Goal: Check status: Check status

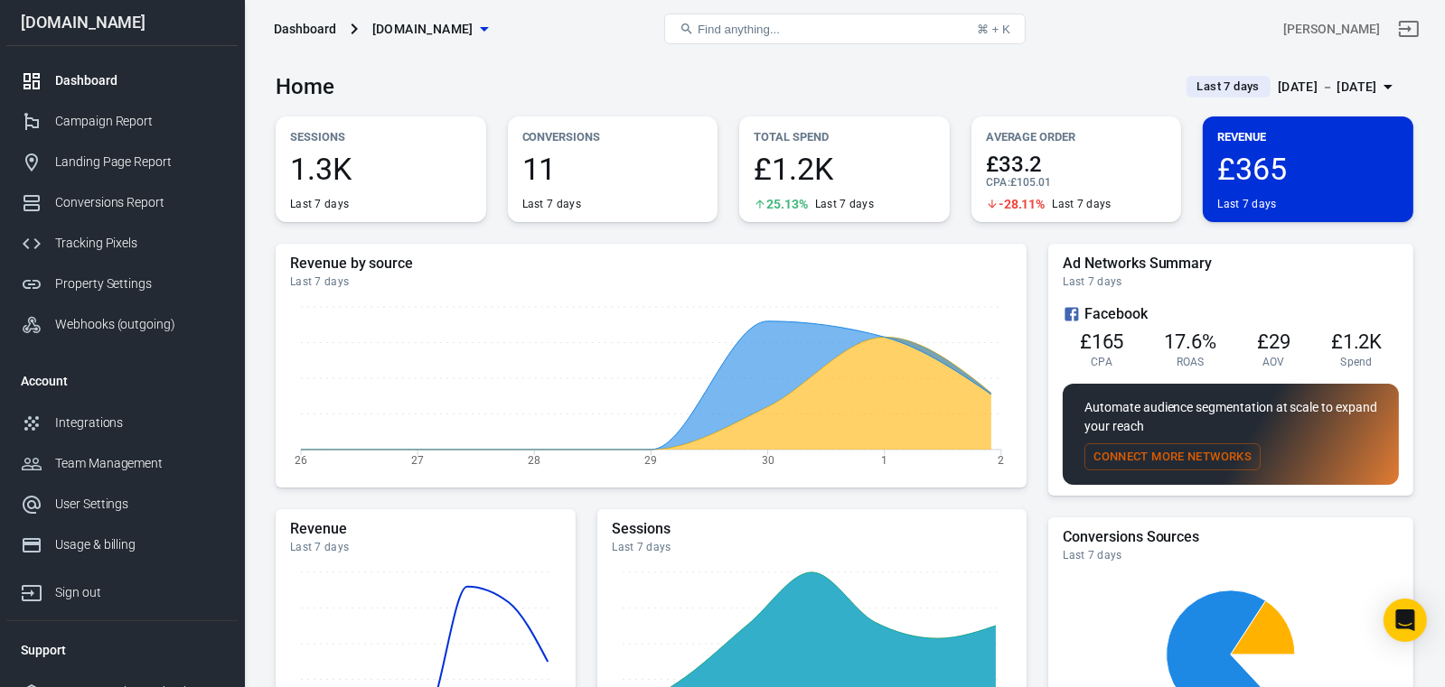
click at [1388, 85] on icon "button" at bounding box center [1388, 87] width 22 height 22
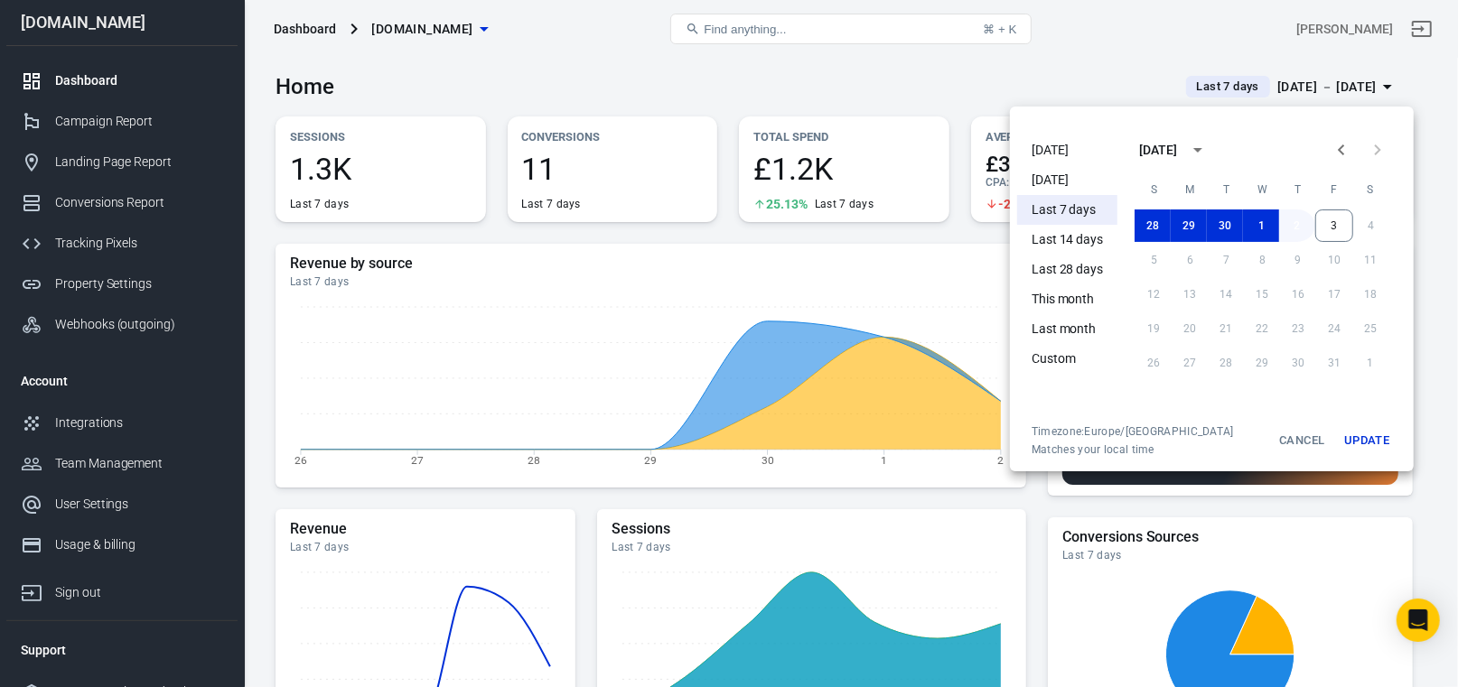
click at [1299, 230] on button "2" at bounding box center [1297, 226] width 36 height 33
click at [1370, 440] on button "Update" at bounding box center [1367, 441] width 58 height 33
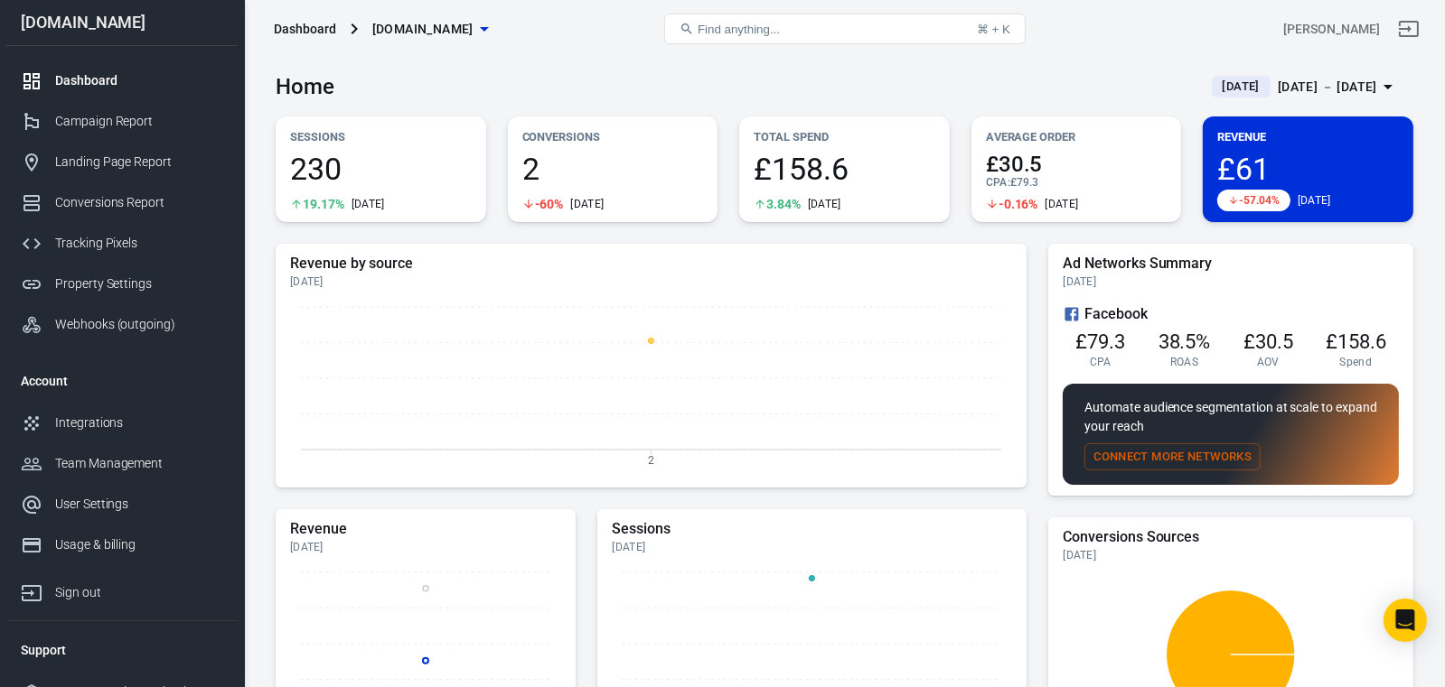
click at [1383, 89] on icon "button" at bounding box center [1387, 87] width 9 height 5
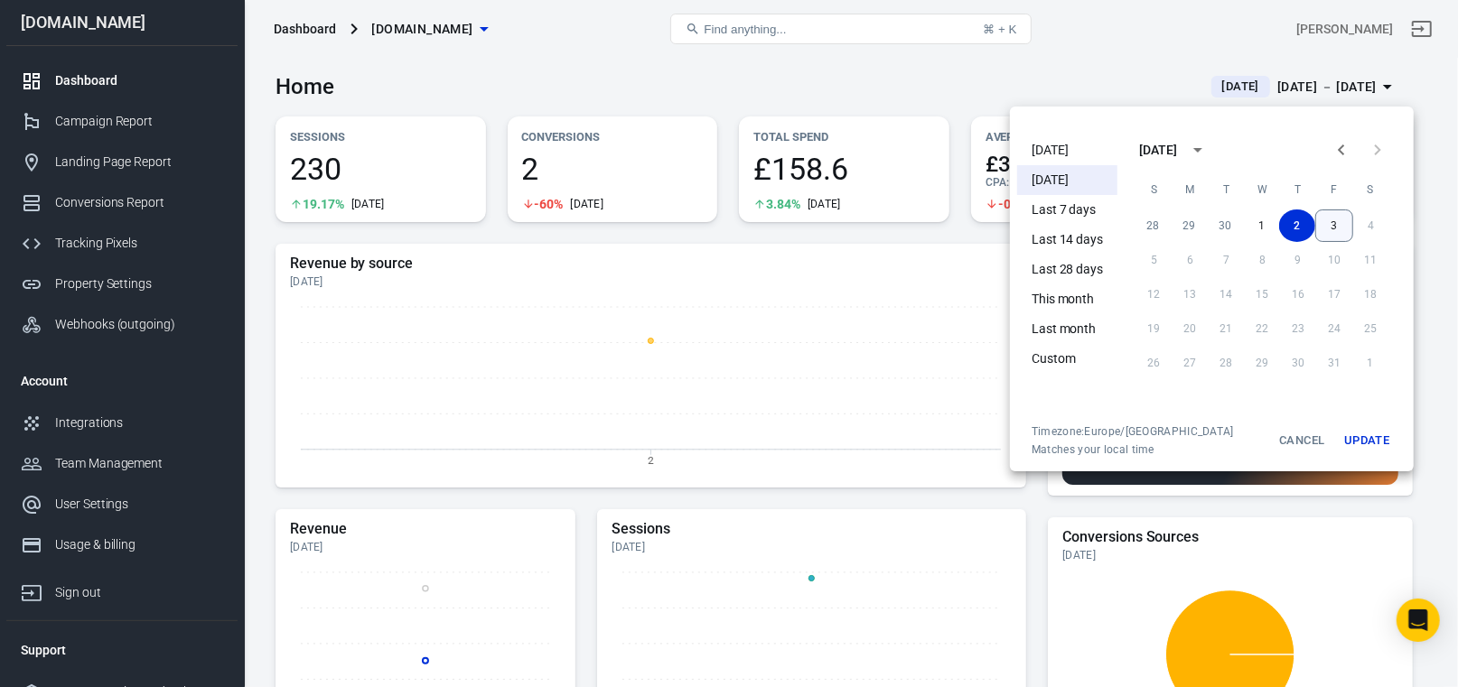
click at [1338, 229] on button "3" at bounding box center [1334, 226] width 38 height 33
click at [1378, 439] on button "Update" at bounding box center [1367, 441] width 58 height 33
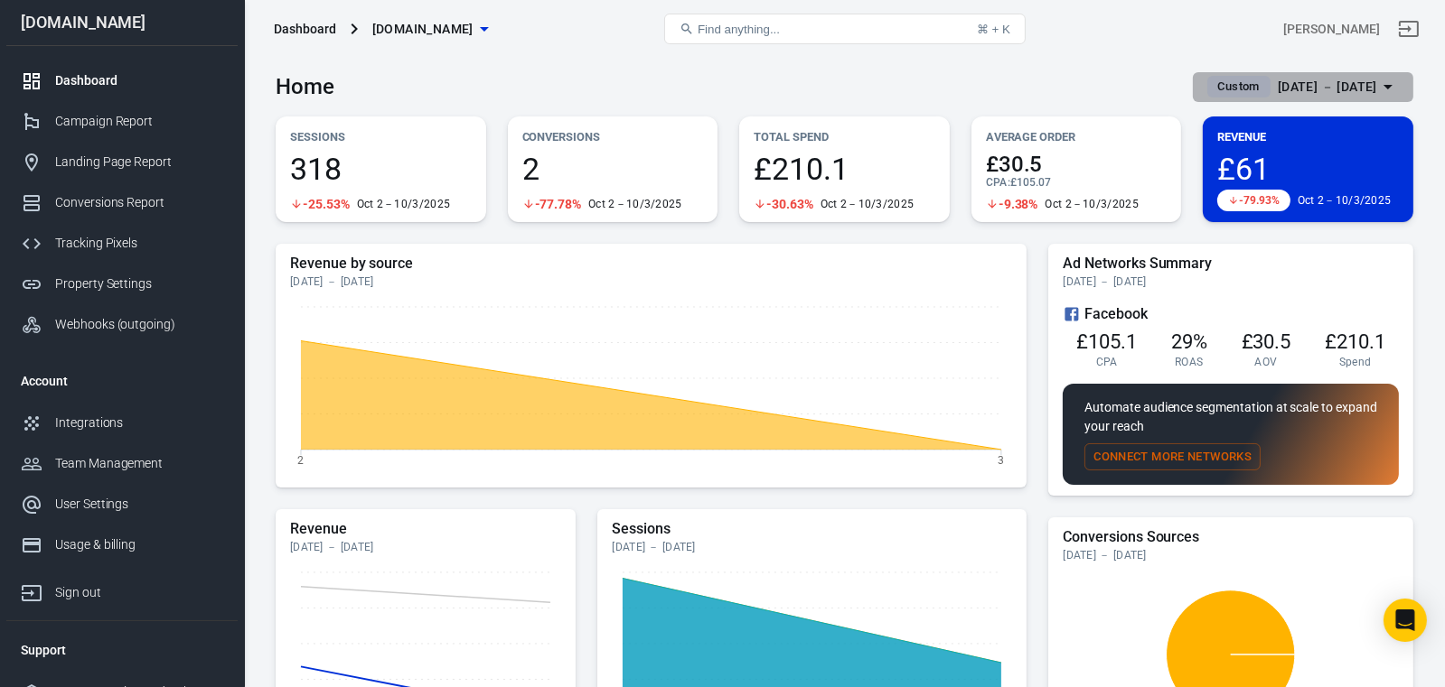
click at [1387, 85] on icon "button" at bounding box center [1388, 87] width 22 height 22
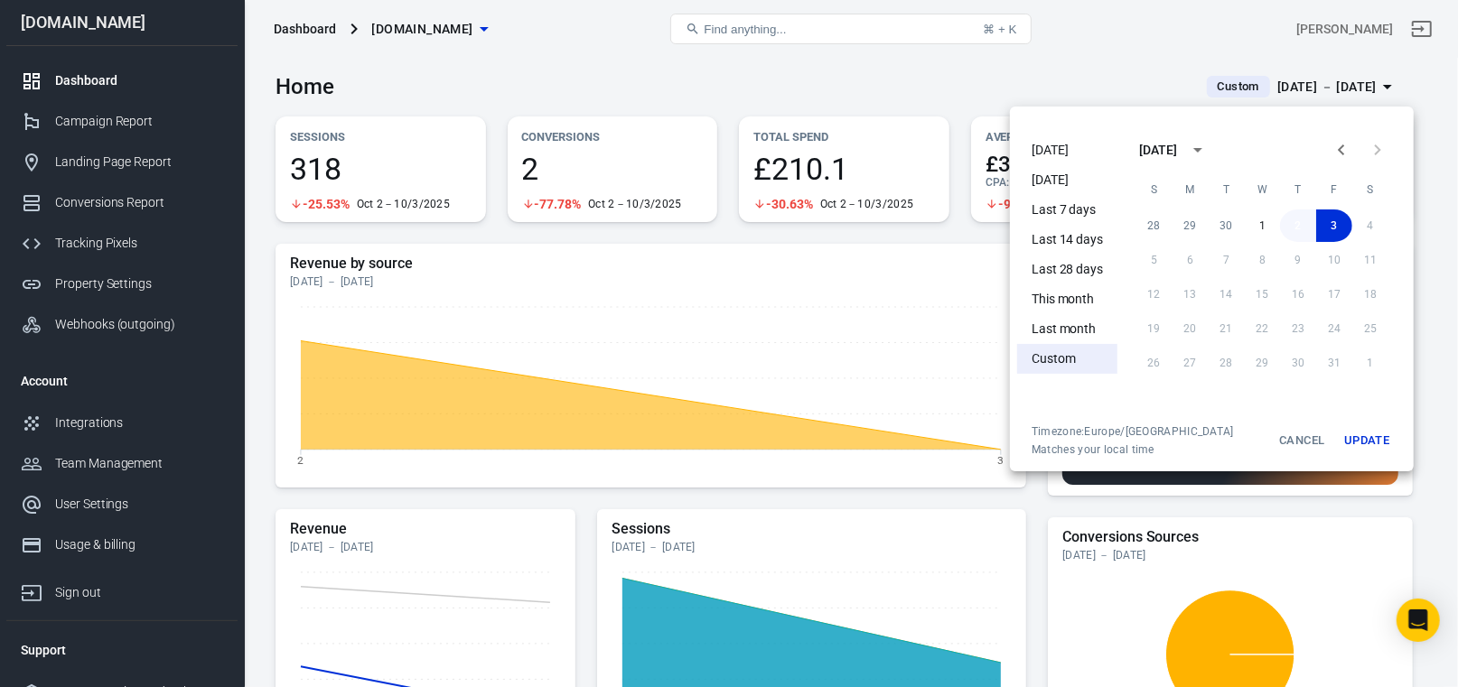
click at [1299, 219] on button "2" at bounding box center [1298, 226] width 36 height 33
click at [1370, 436] on button "Update" at bounding box center [1367, 441] width 58 height 33
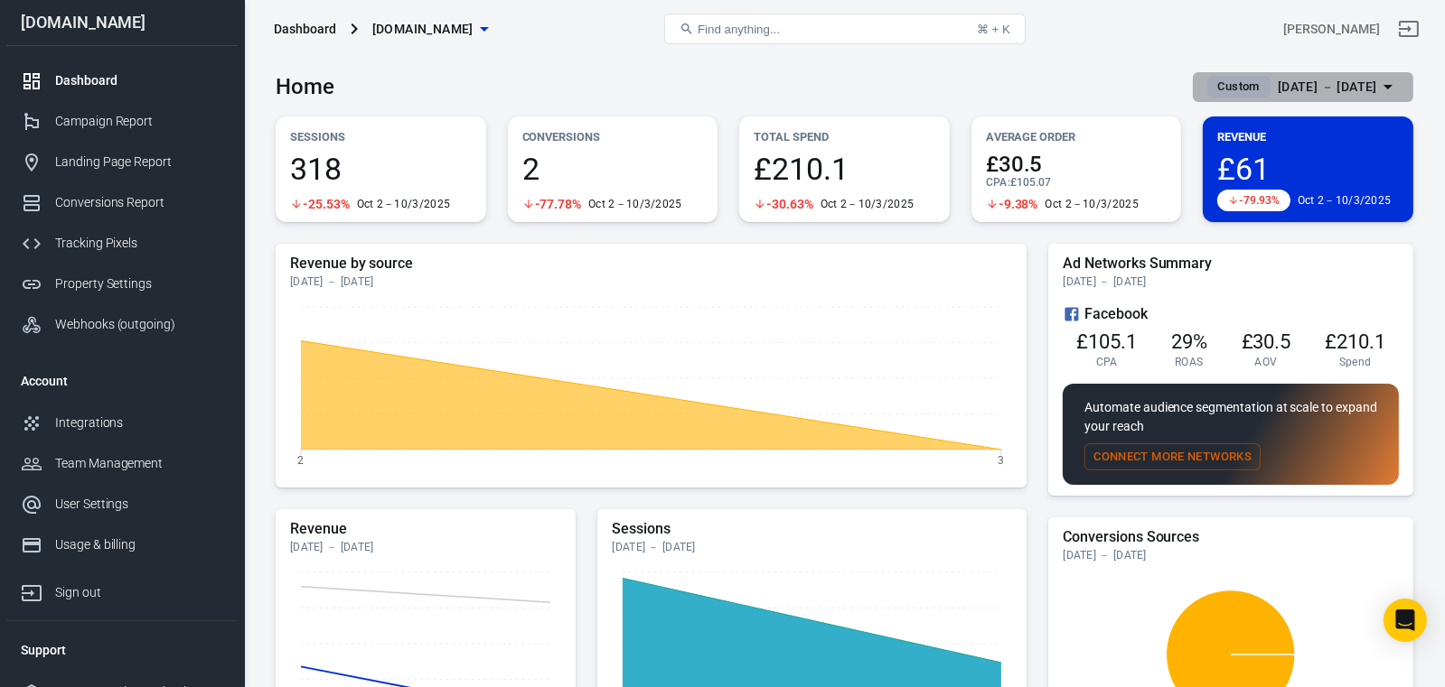
click at [1382, 86] on icon "button" at bounding box center [1388, 87] width 22 height 22
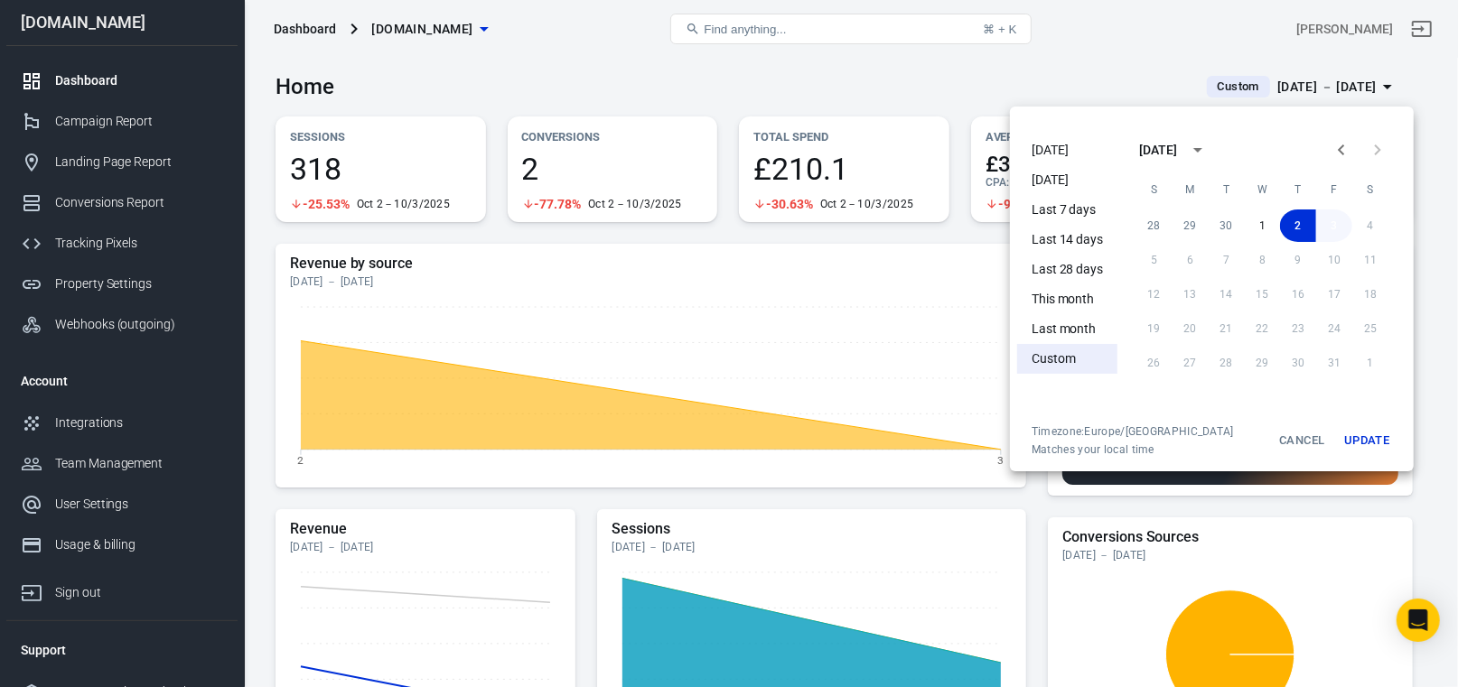
click at [1335, 219] on button "3" at bounding box center [1334, 226] width 36 height 33
click at [1298, 225] on button "2" at bounding box center [1298, 226] width 36 height 33
click at [1043, 151] on li "[DATE]" at bounding box center [1067, 151] width 100 height 30
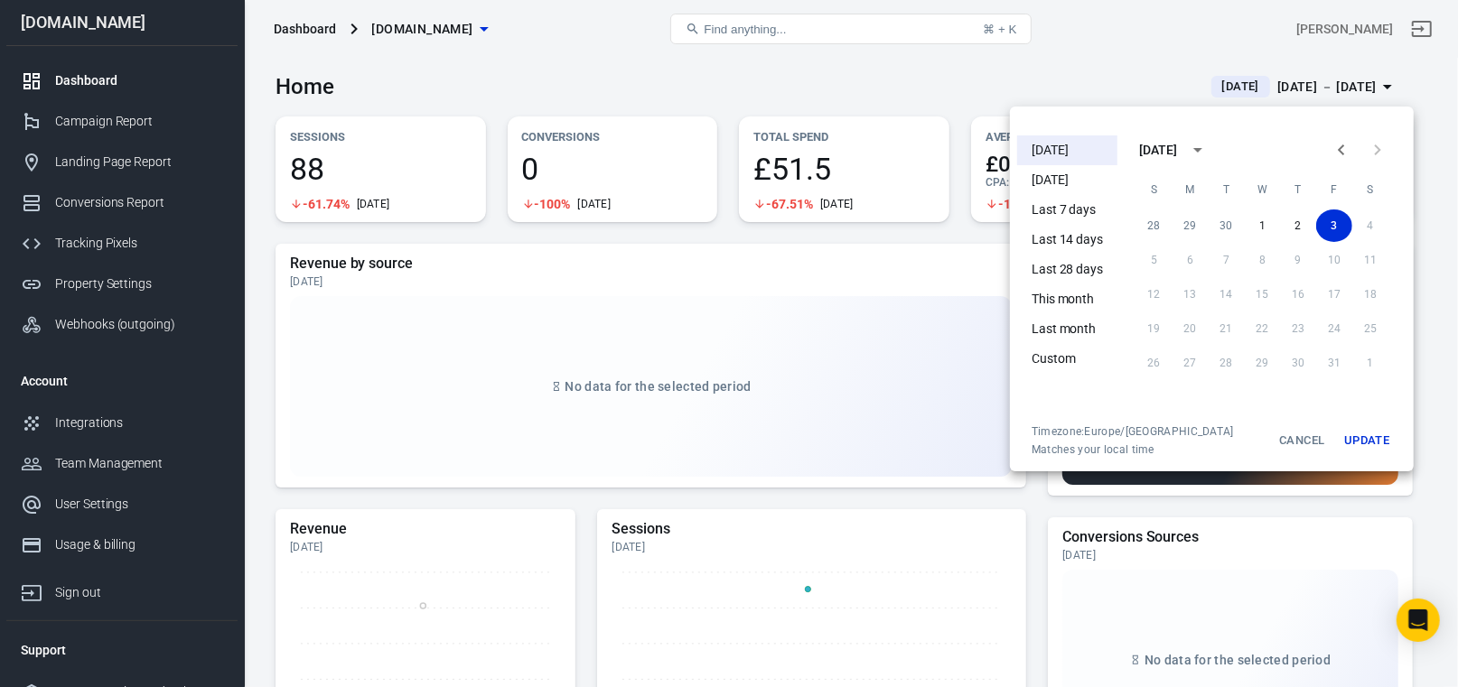
click at [1354, 440] on button "Update" at bounding box center [1367, 441] width 58 height 33
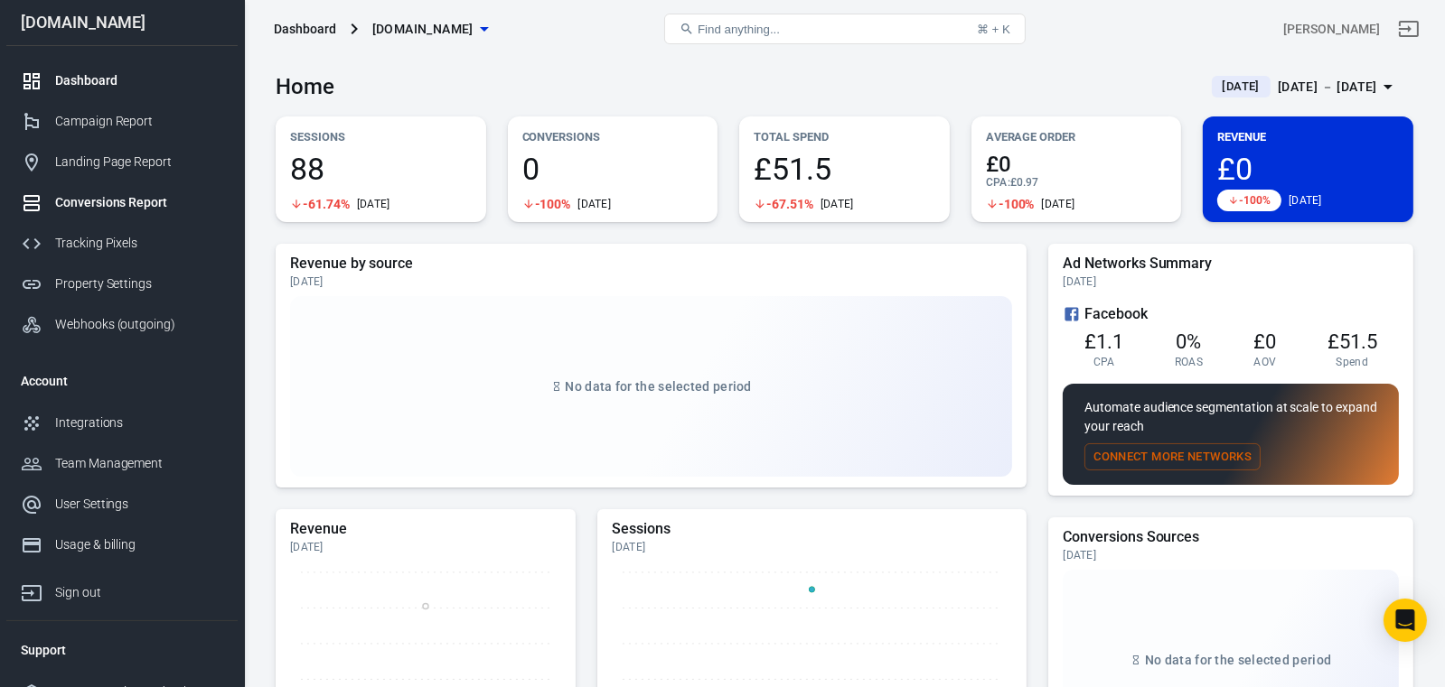
click at [115, 206] on div "Conversions Report" at bounding box center [139, 202] width 168 height 19
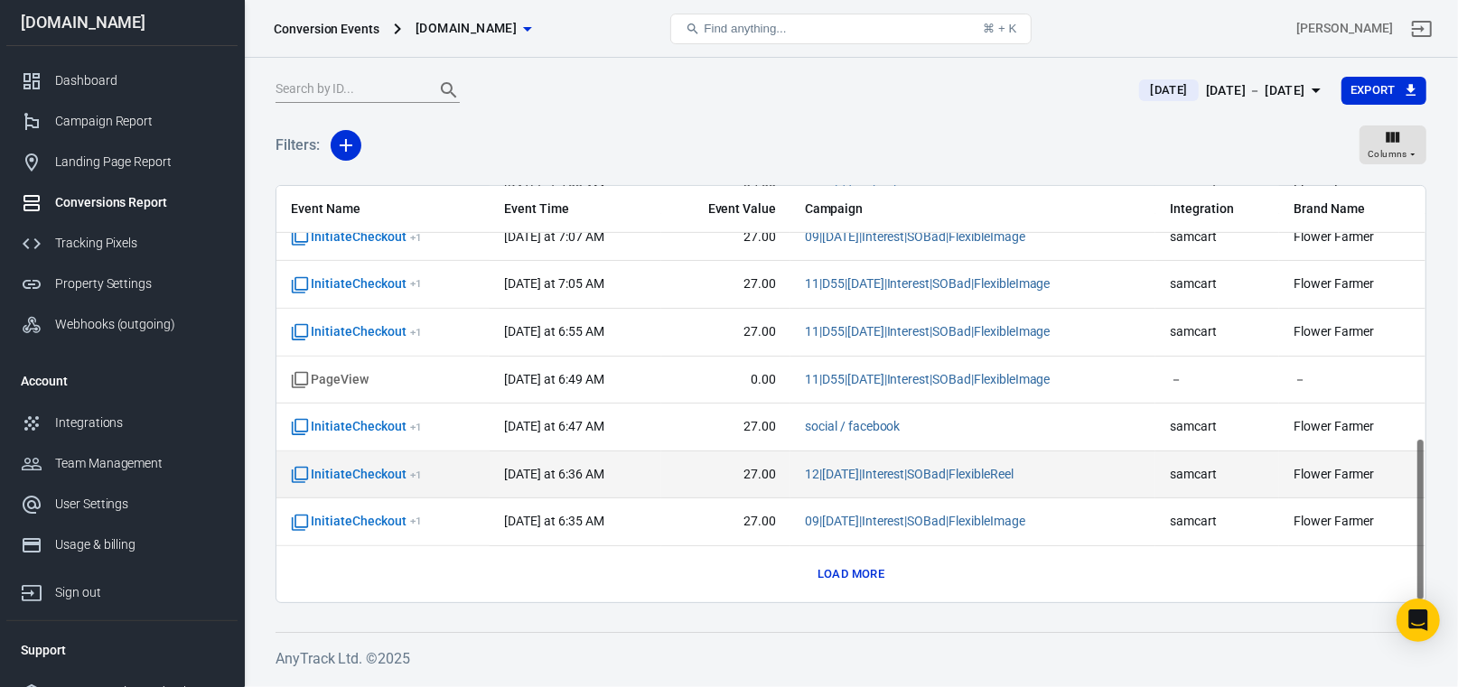
scroll to position [639, 0]
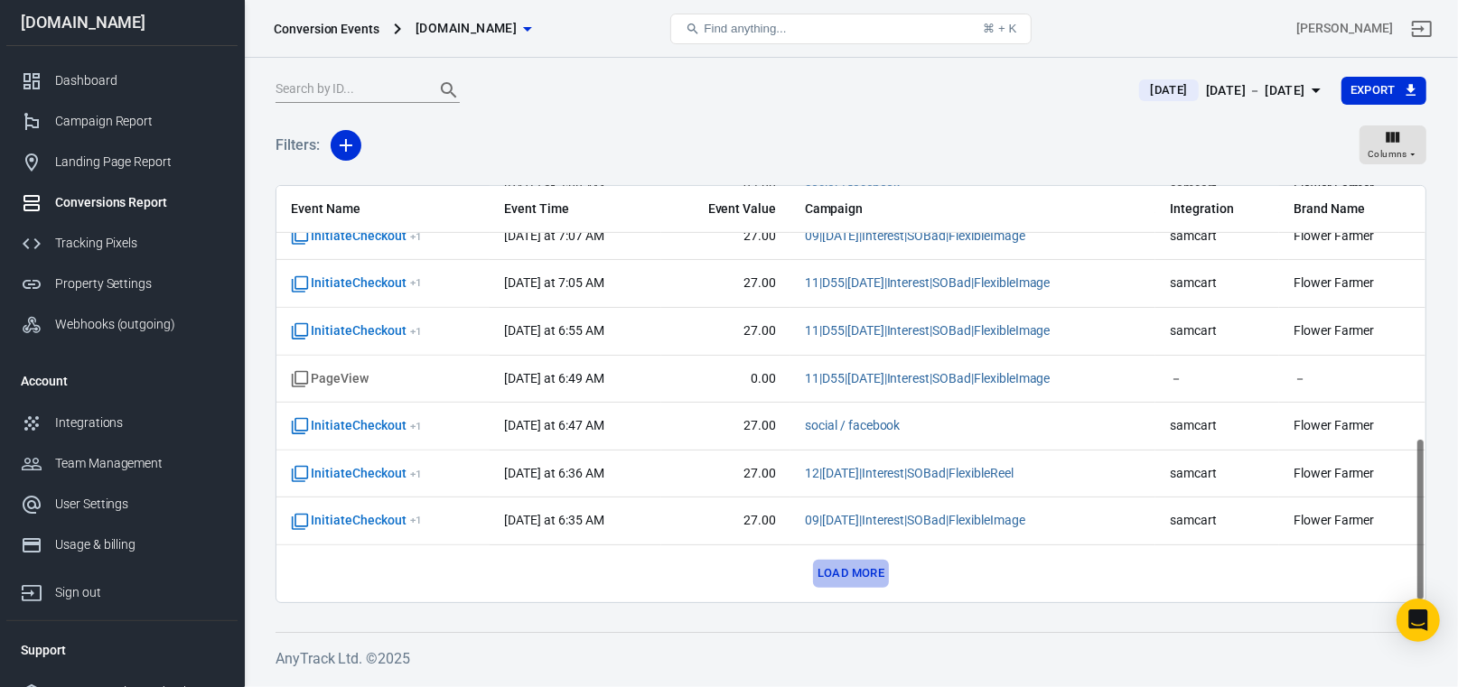
click at [832, 572] on button "Load more" at bounding box center [851, 574] width 76 height 28
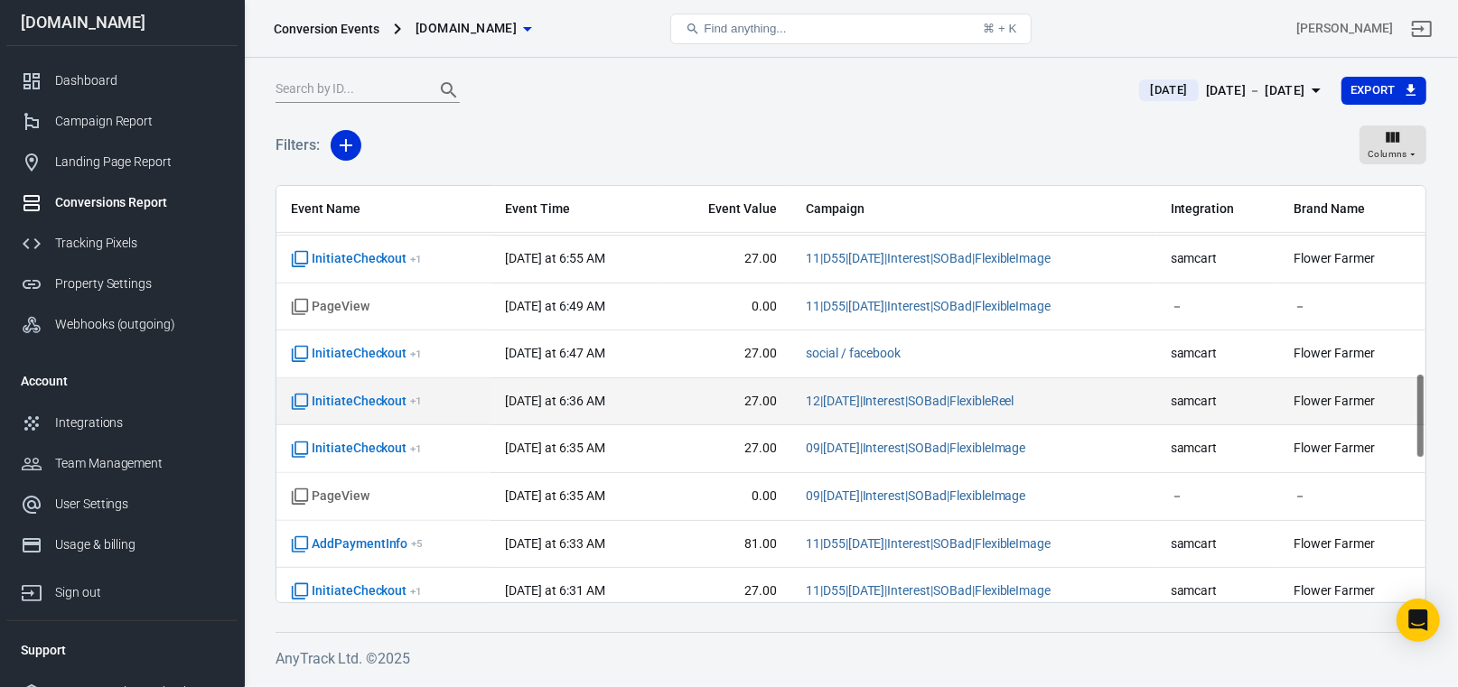
scroll to position [910, 0]
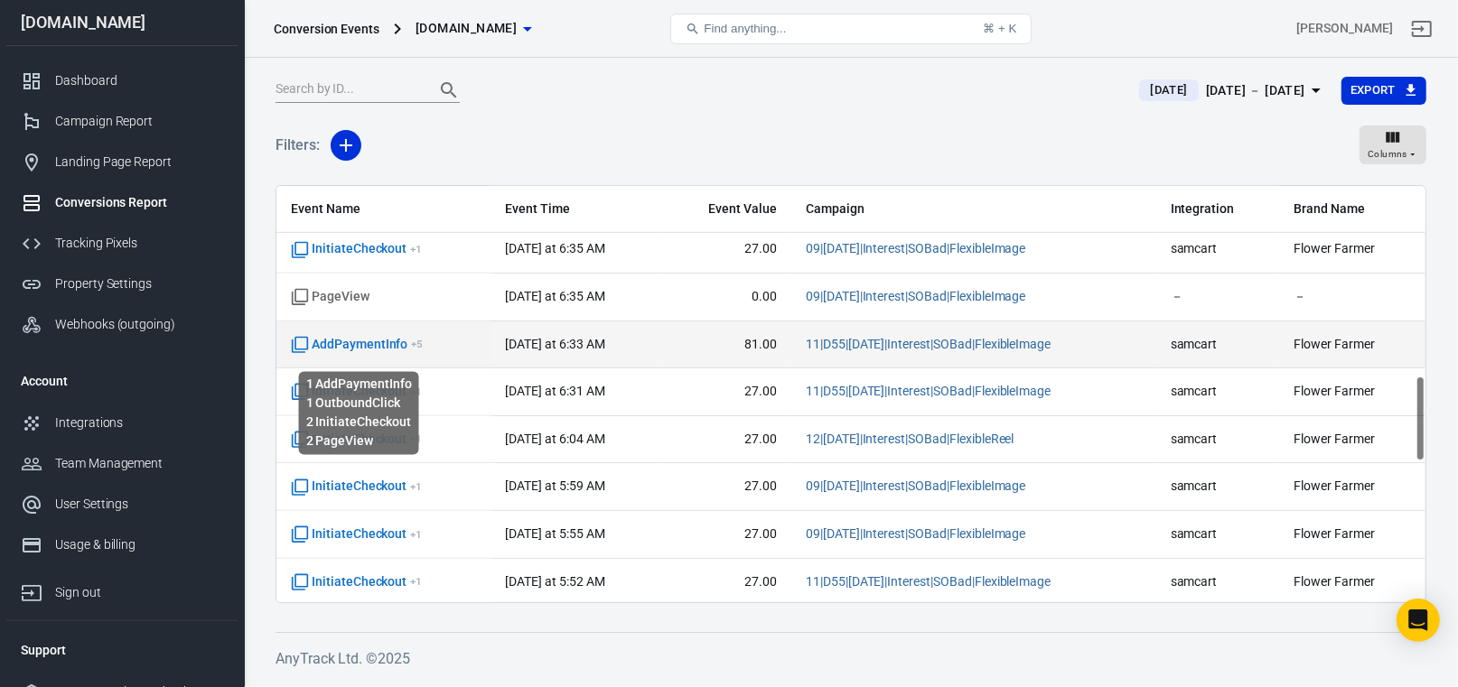
click at [347, 341] on span "AddPaymentInfo + 5" at bounding box center [357, 345] width 132 height 18
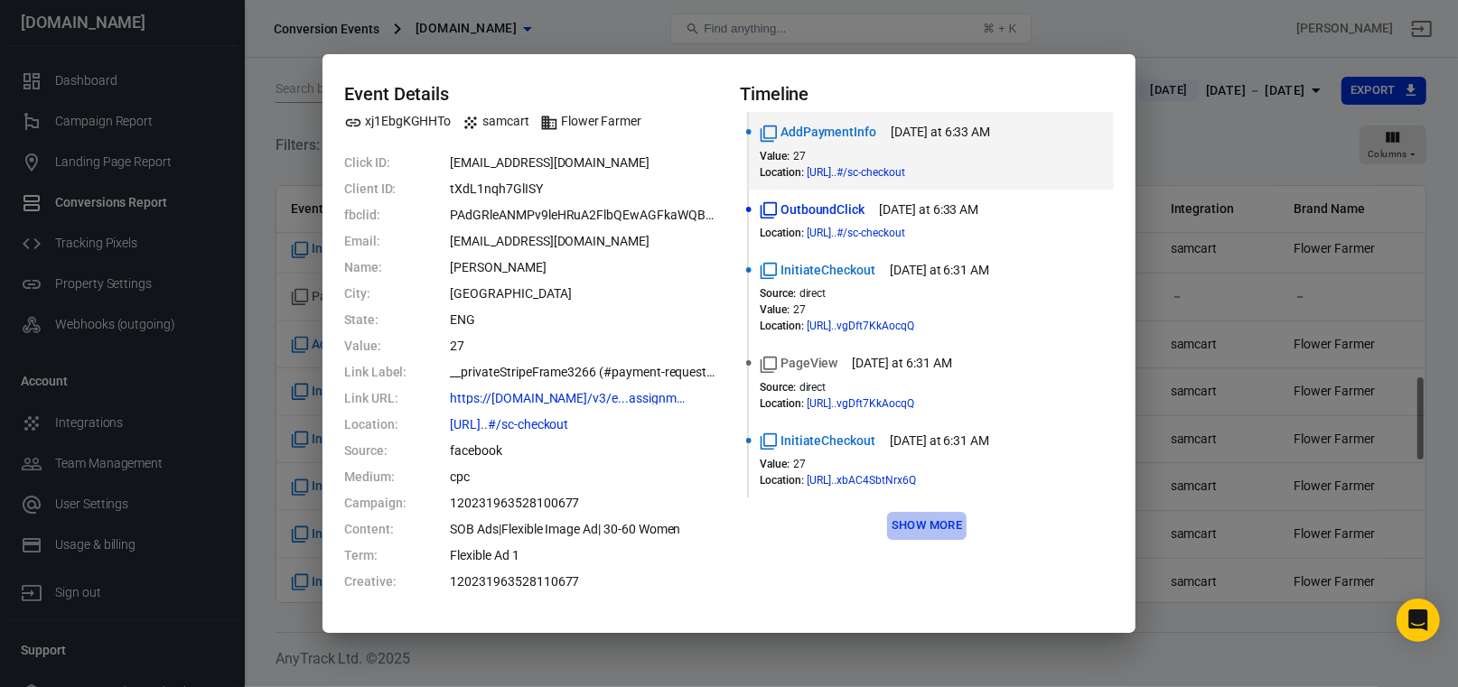
click at [913, 539] on button "Show more" at bounding box center [926, 526] width 79 height 28
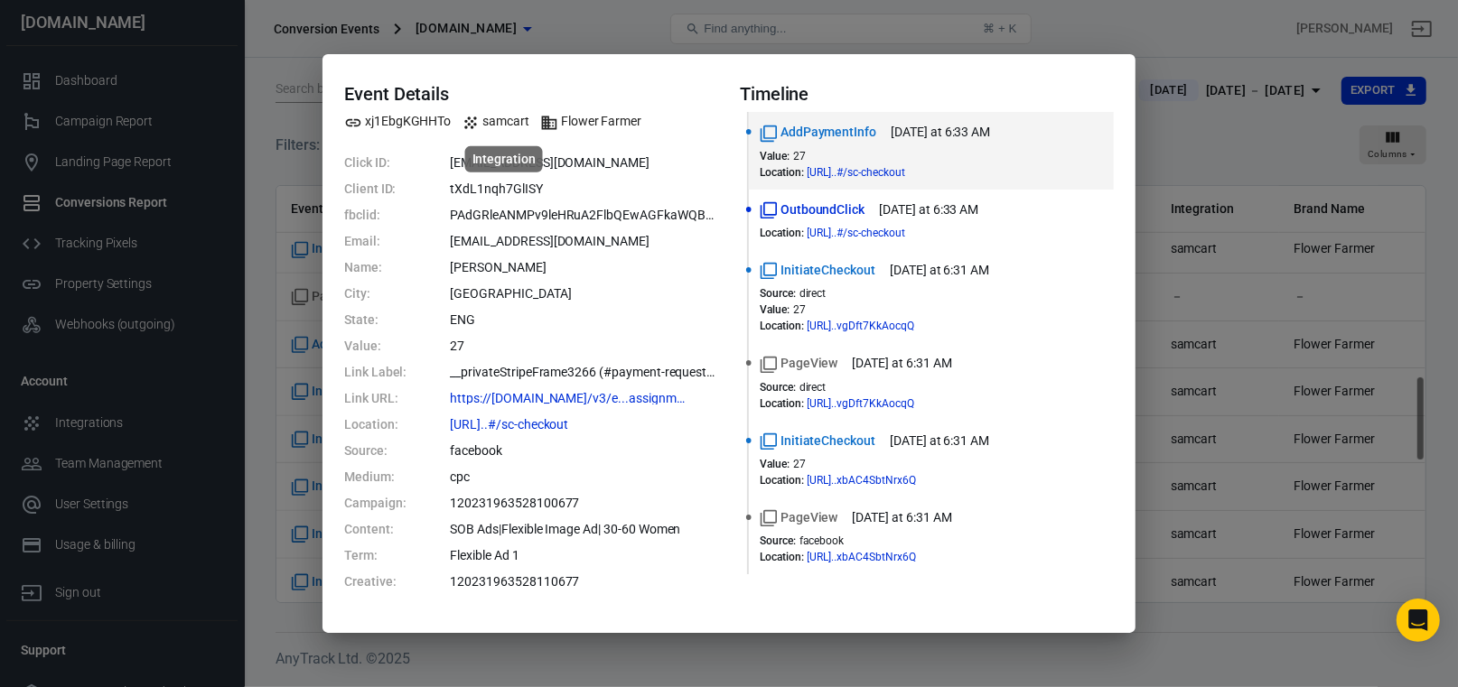
click at [503, 123] on span "samcart" at bounding box center [496, 121] width 68 height 19
click at [557, 125] on icon "Brand name" at bounding box center [549, 123] width 15 height 14
drag, startPoint x: 1408, startPoint y: 626, endPoint x: 1343, endPoint y: 603, distance: 69.2
click at [1408, 626] on icon "Open Intercom Messenger" at bounding box center [1418, 621] width 22 height 22
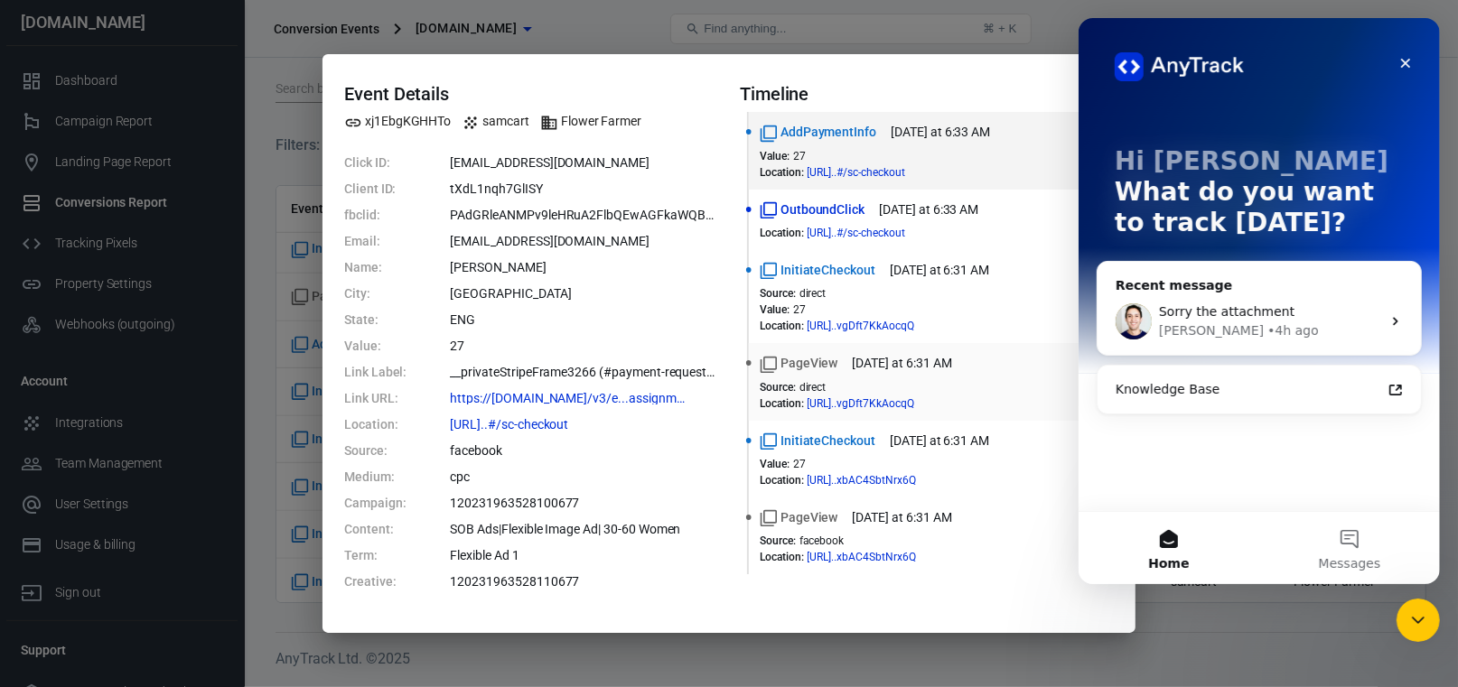
scroll to position [0, 0]
click at [1394, 318] on icon "Intercom messenger" at bounding box center [1394, 322] width 5 height 8
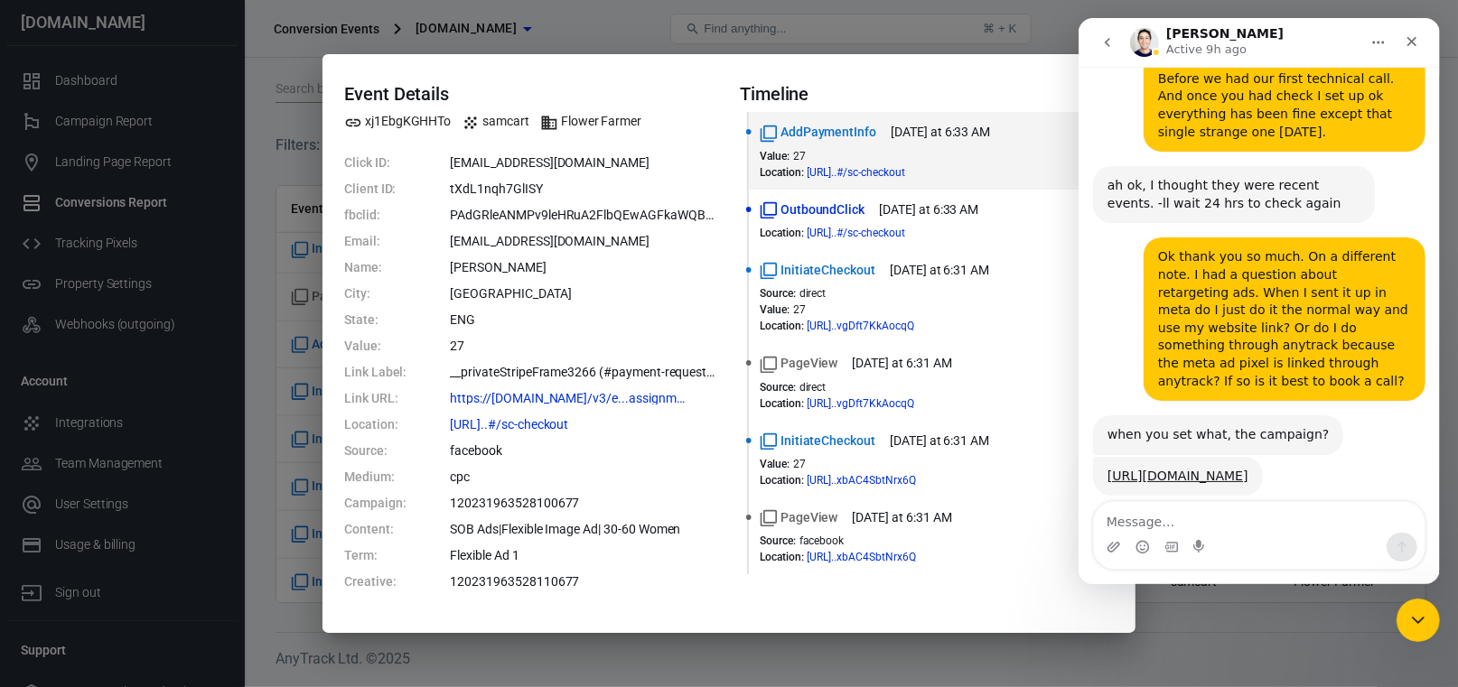
scroll to position [8930, 0]
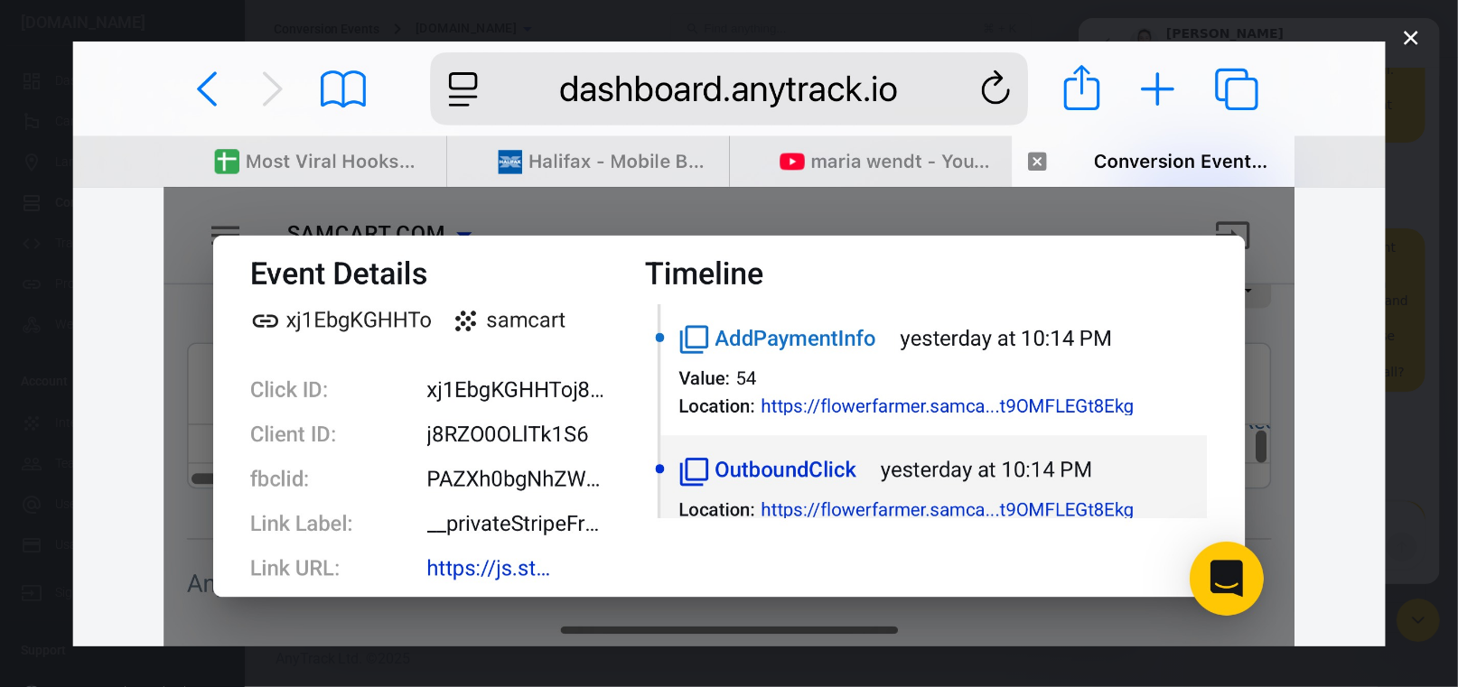
scroll to position [0, 0]
click at [1409, 36] on icon "Close" at bounding box center [1411, 38] width 14 height 14
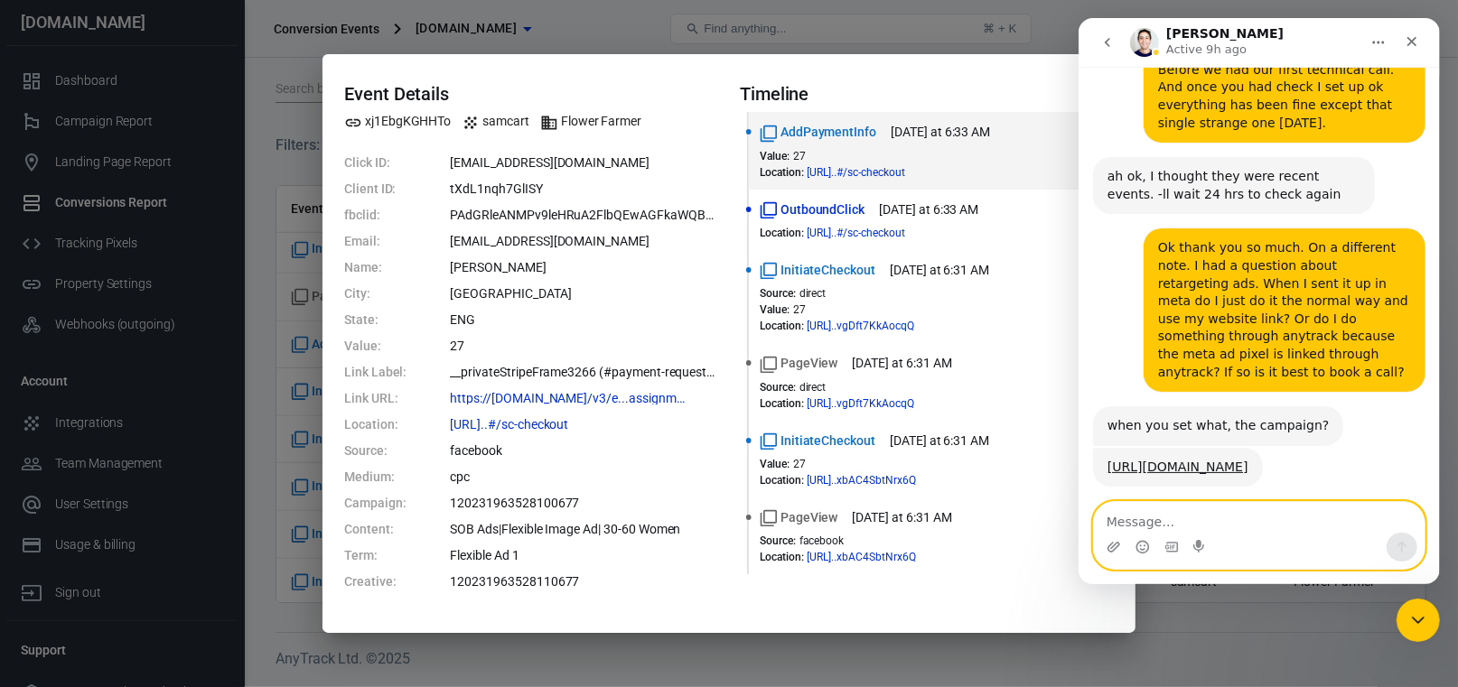
click at [1140, 525] on textarea "Message…" at bounding box center [1258, 517] width 331 height 31
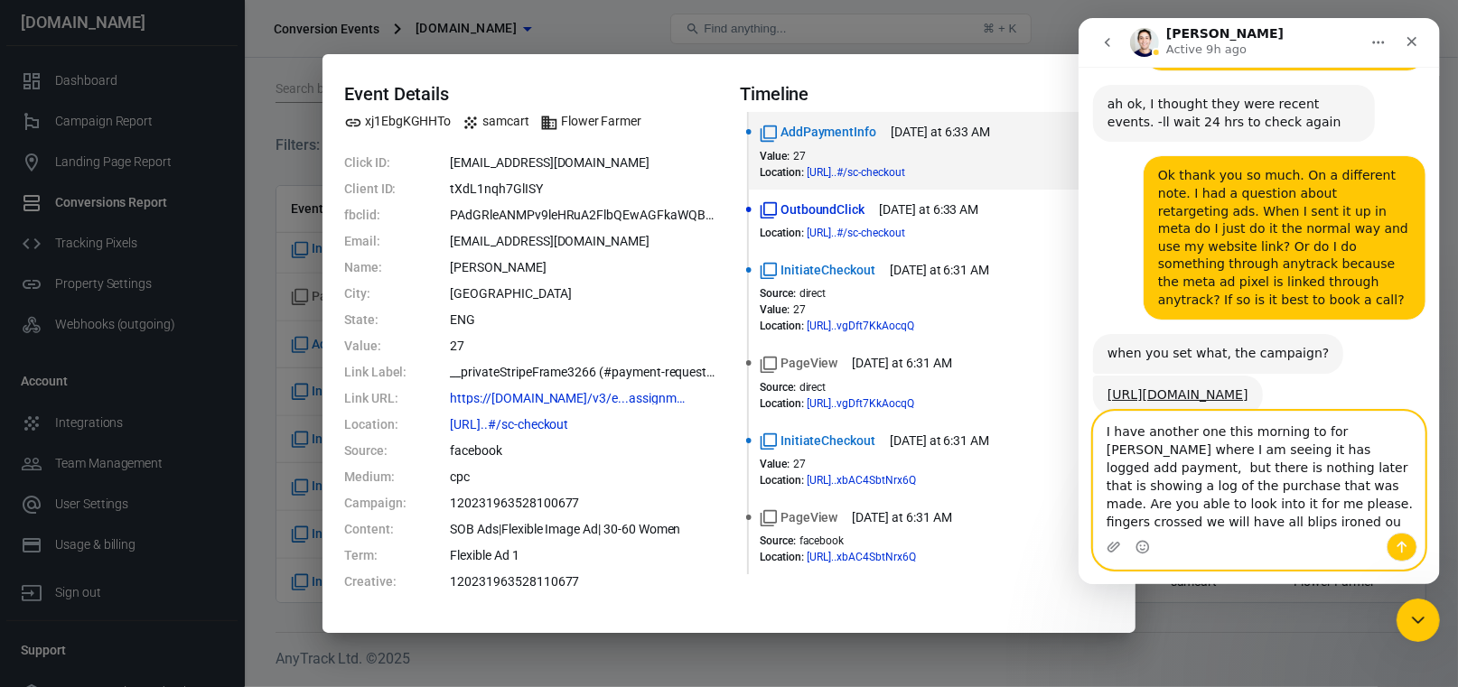
scroll to position [9019, 0]
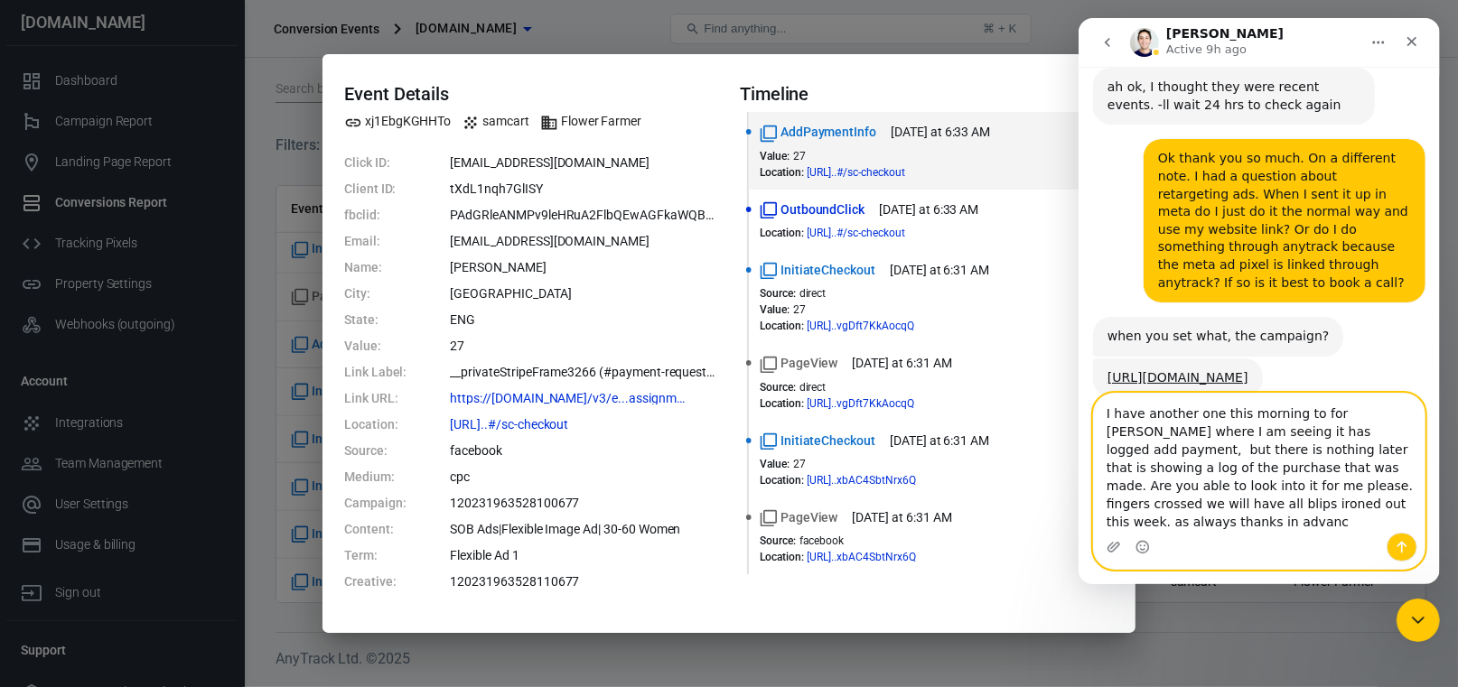
type textarea "I have another one this morning to for [PERSON_NAME] where I am seeing it has l…"
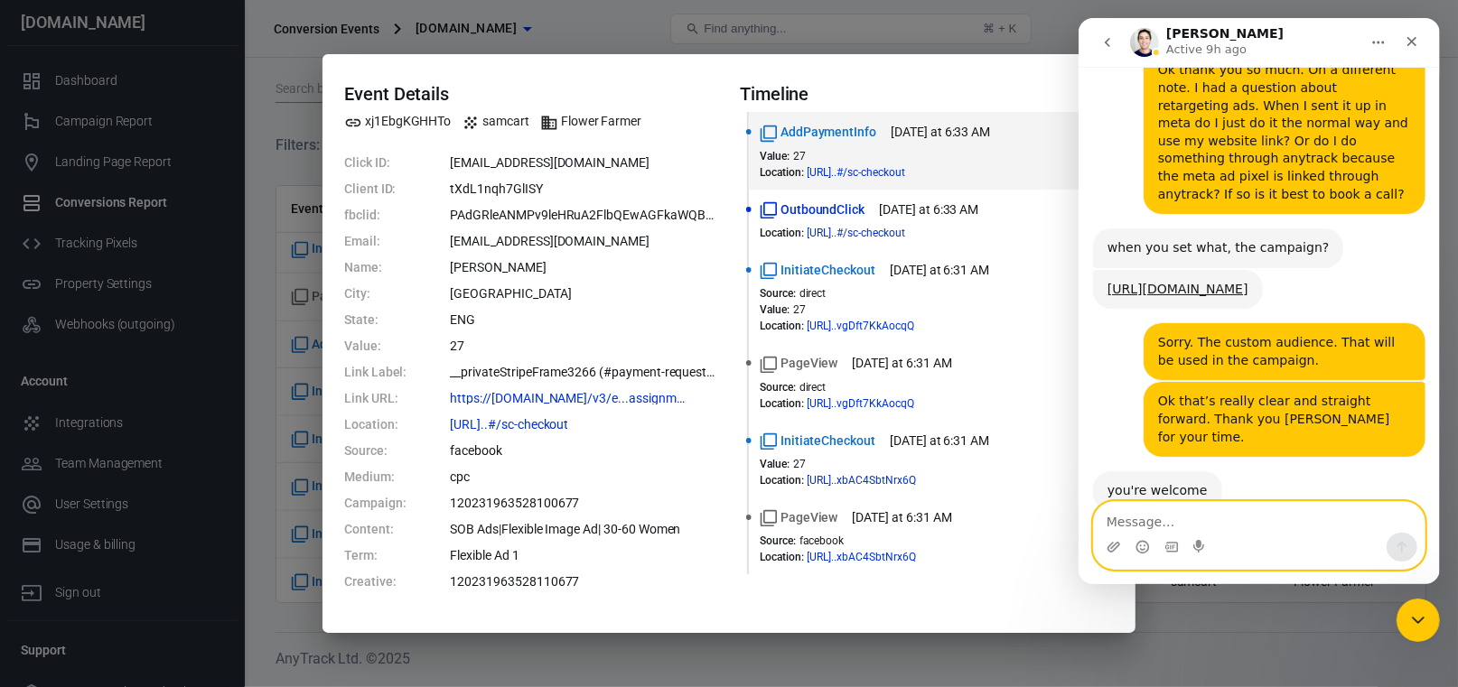
scroll to position [9107, 0]
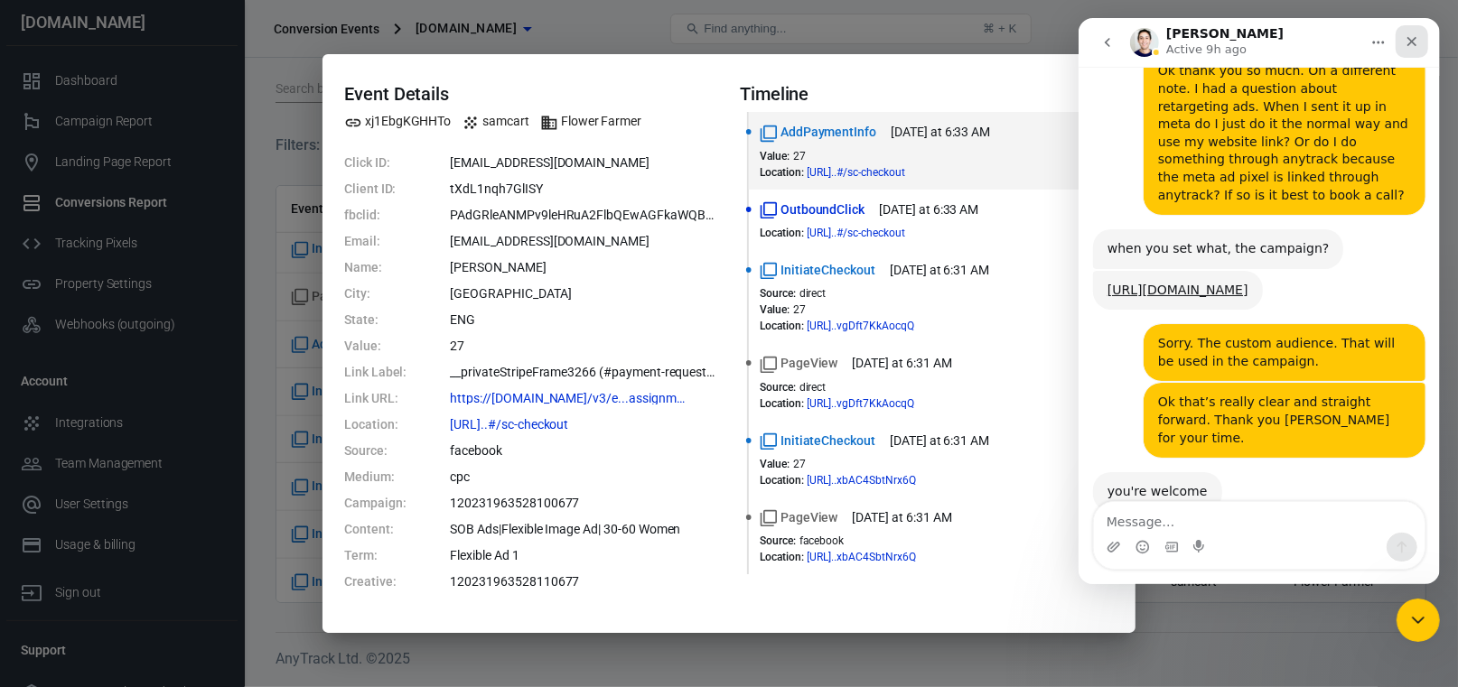
click at [1407, 43] on icon "Close" at bounding box center [1411, 41] width 14 height 14
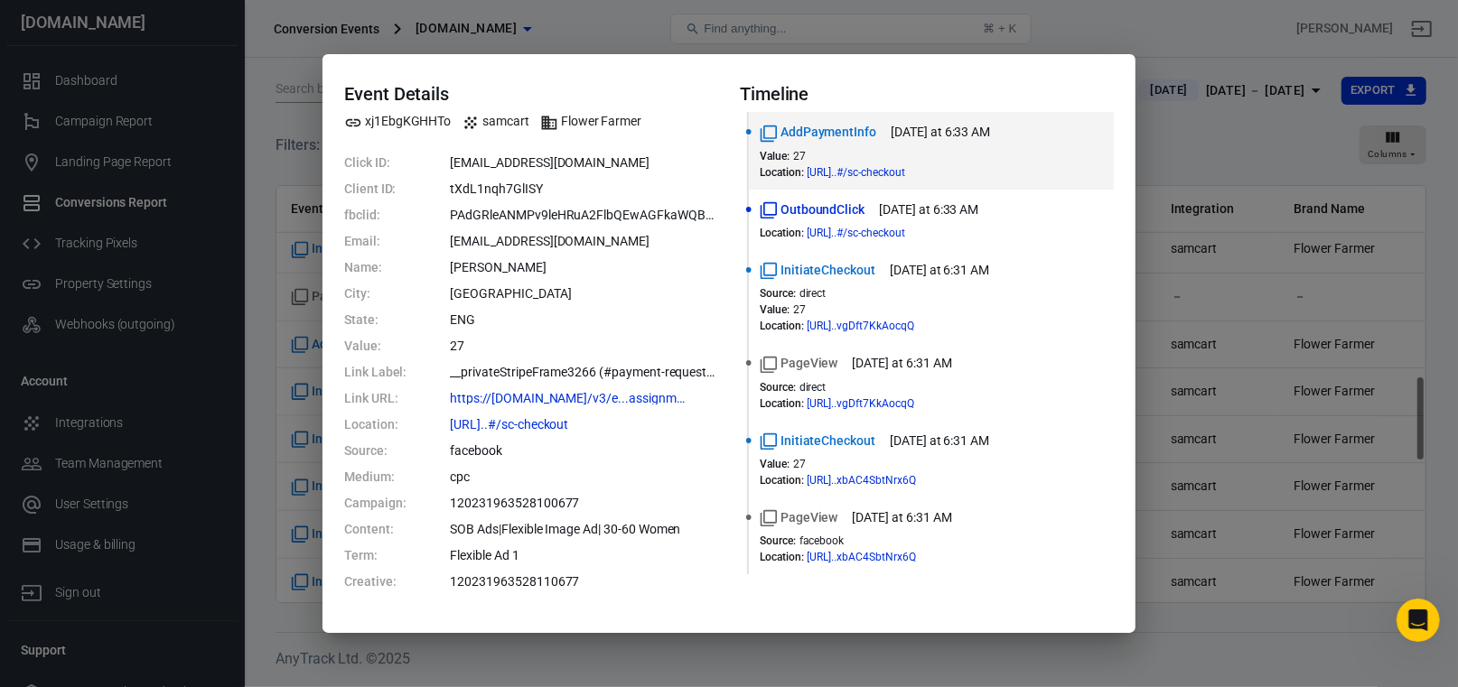
click at [109, 125] on div "Event Details xj1EbgKGHHTo samcart Flower Farmer Click ID: [EMAIL_ADDRESS][DOMA…" at bounding box center [729, 343] width 1458 height 687
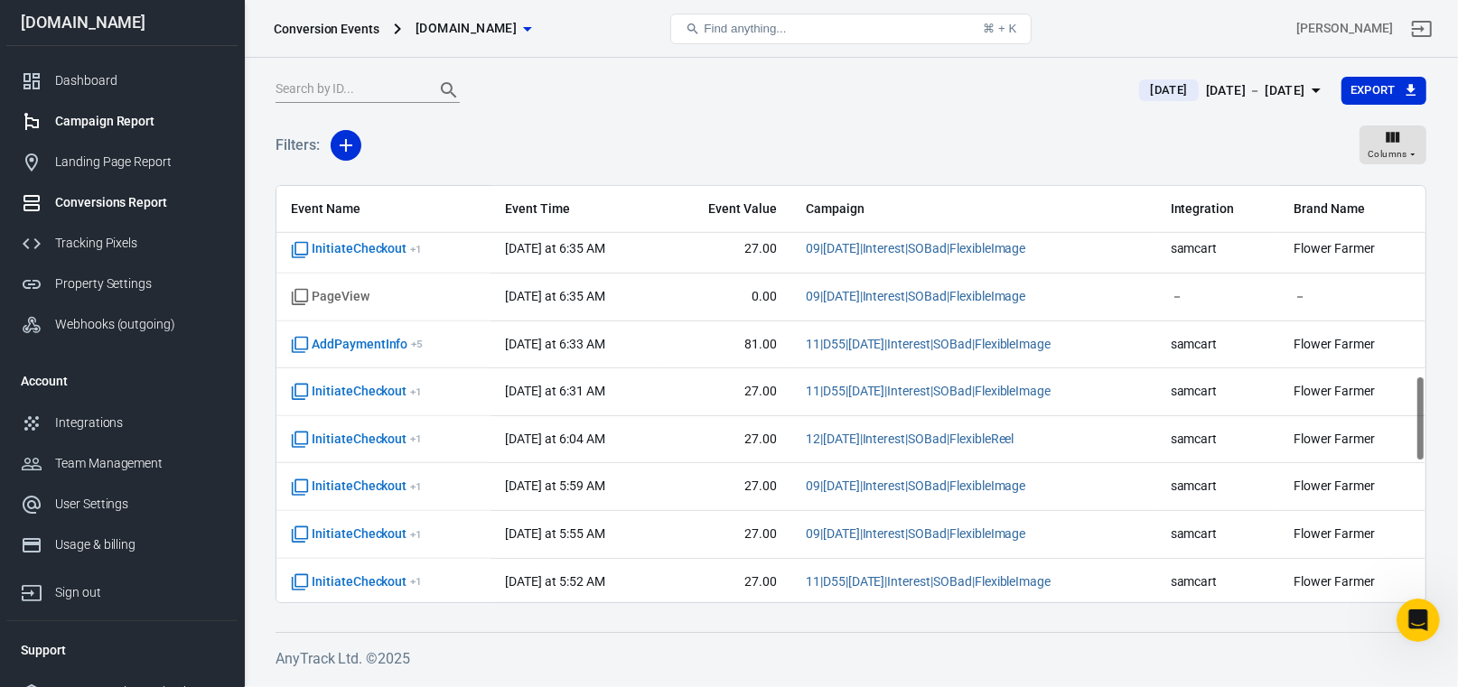
click at [95, 116] on div "Campaign Report" at bounding box center [139, 121] width 168 height 19
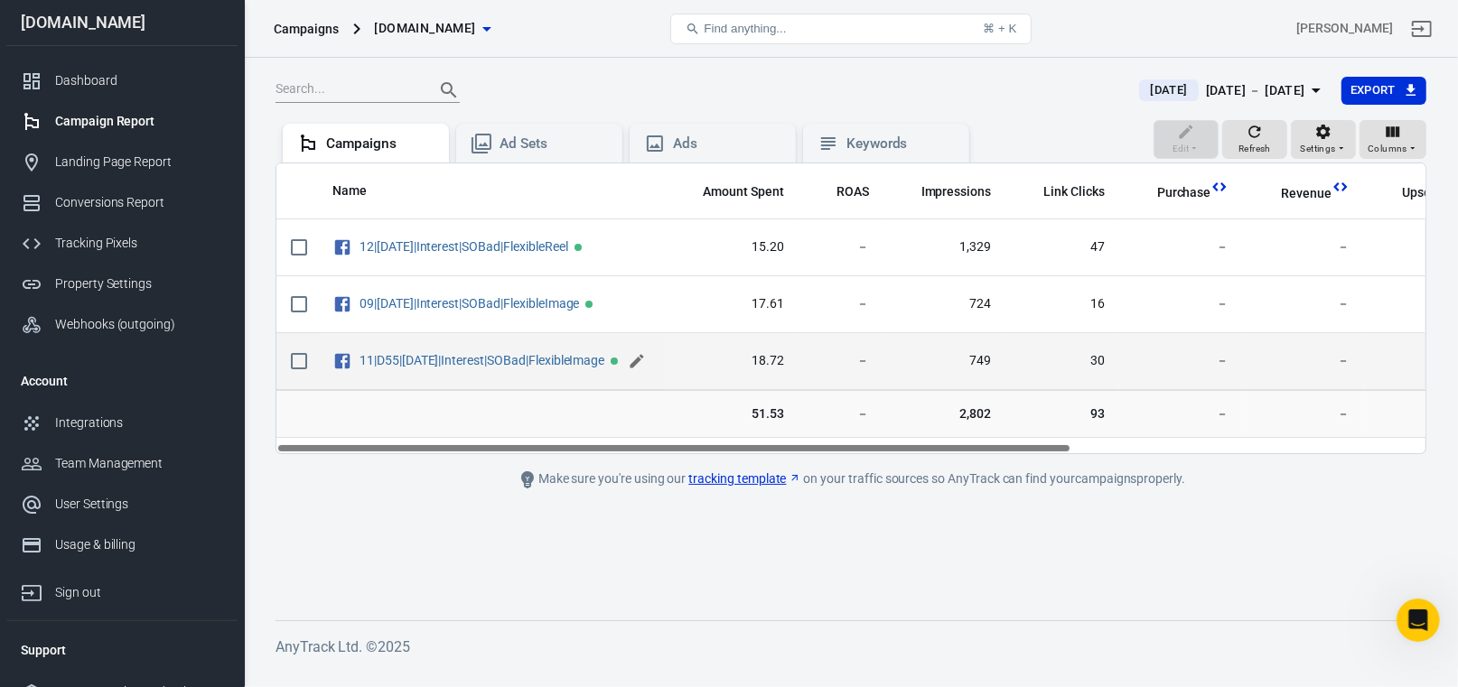
click at [641, 368] on icon "scrollable content" at bounding box center [638, 361] width 14 height 14
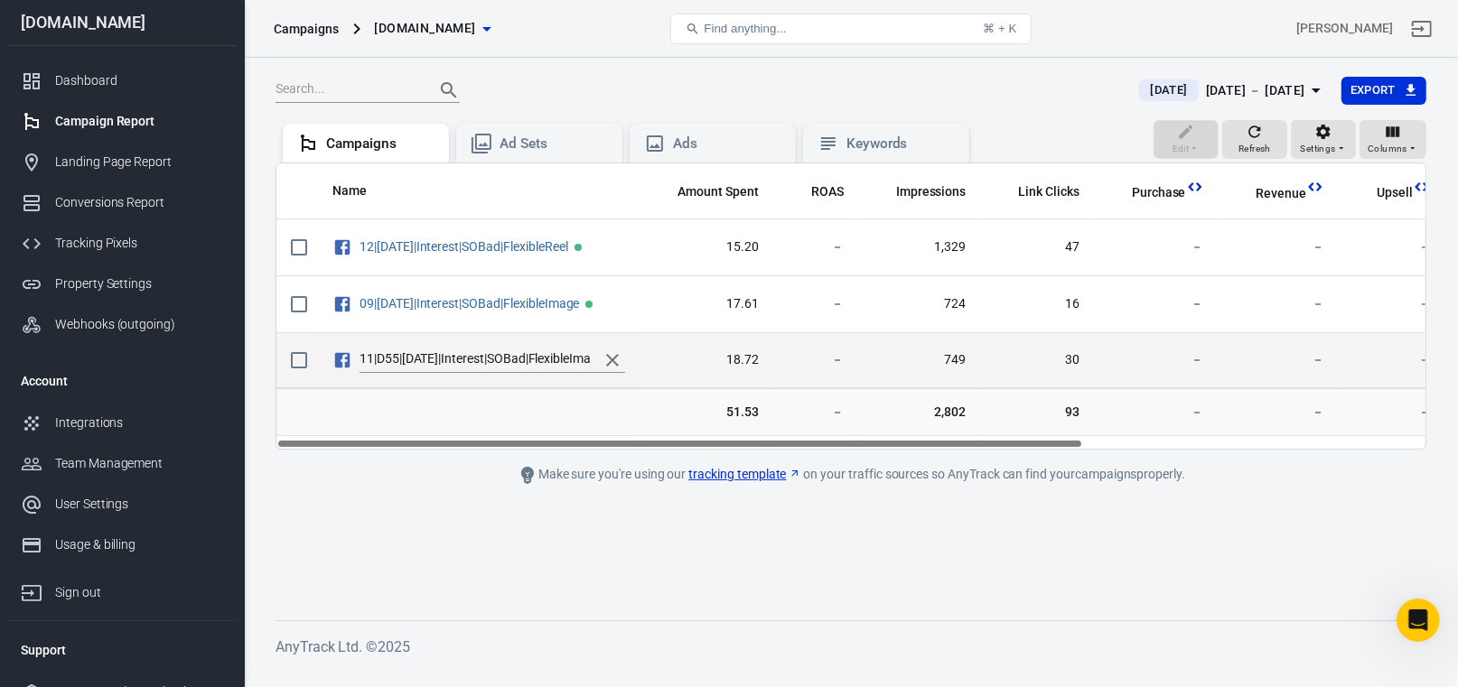
click at [360, 524] on main "[DATE] [DATE] － [DATE] Export Edit Refresh Settings Columns Campaigns Ad Sets A…" at bounding box center [851, 334] width 1151 height 516
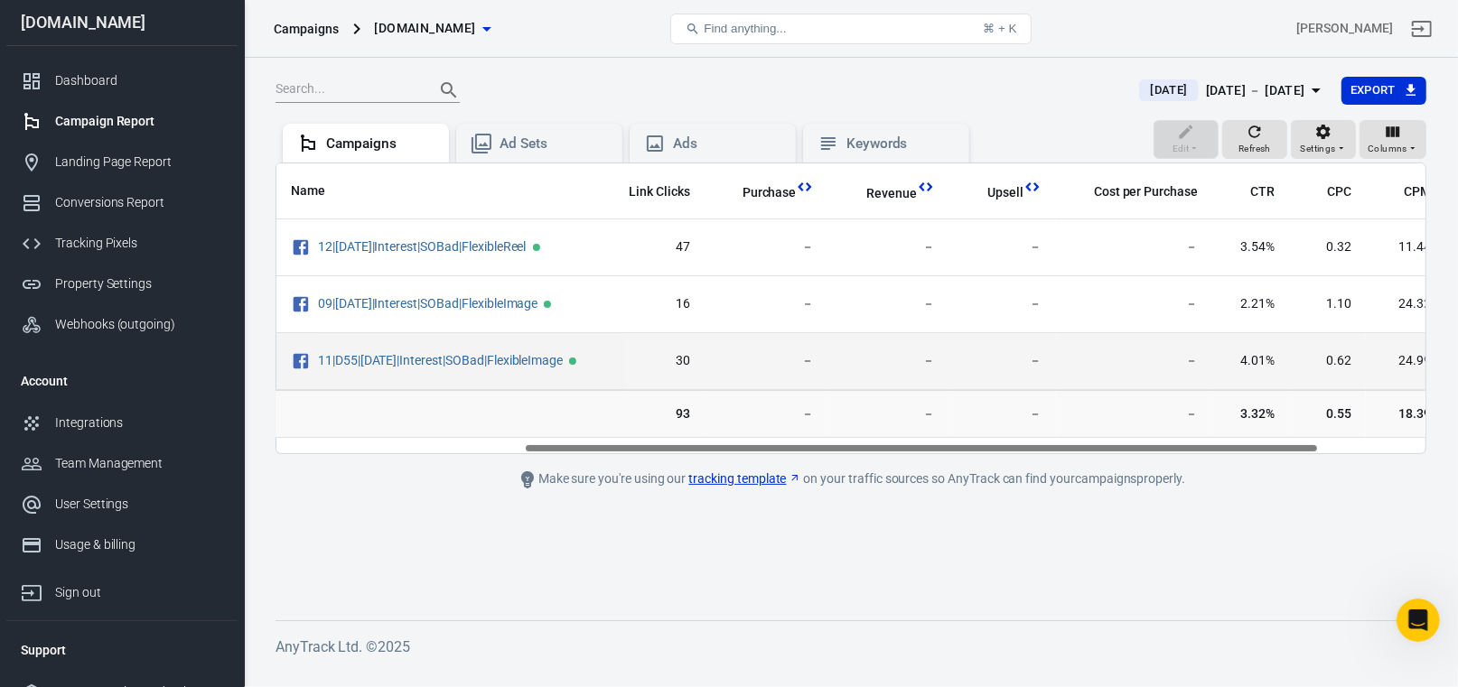
scroll to position [0, 513]
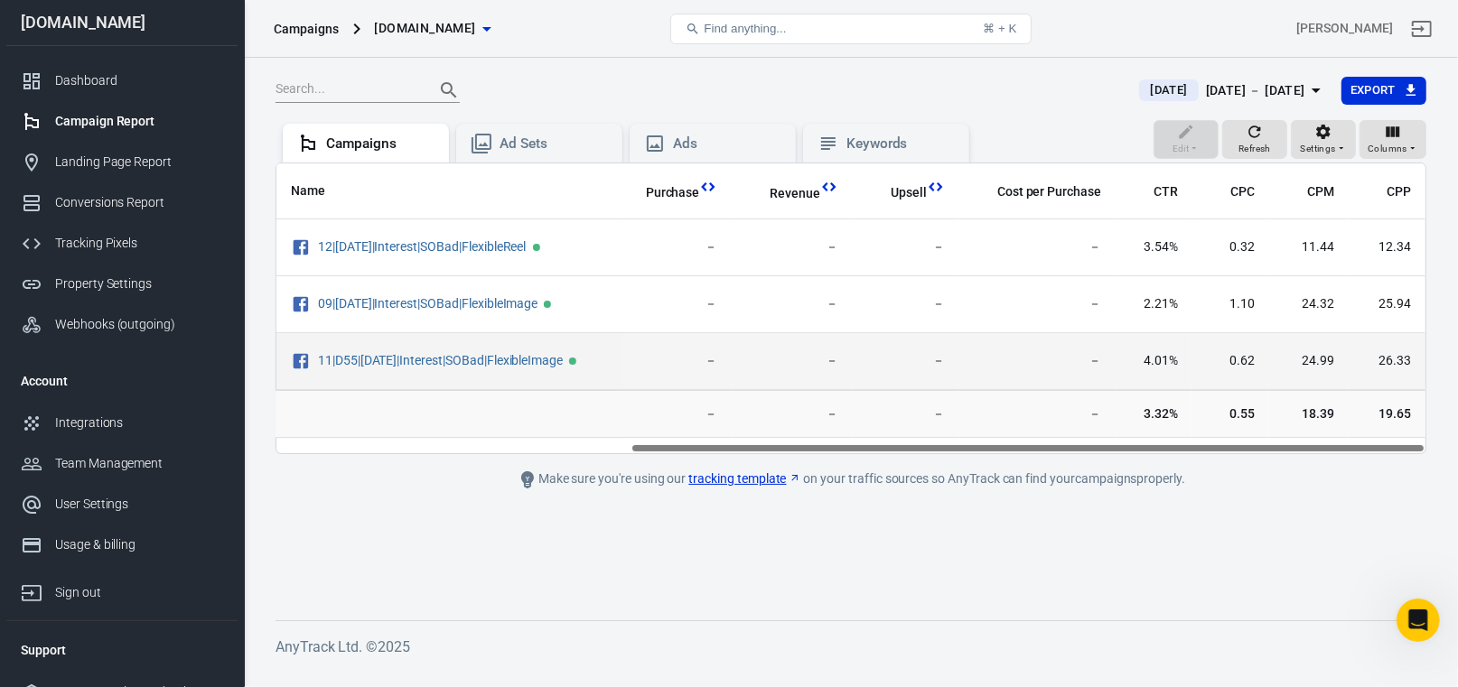
drag, startPoint x: 676, startPoint y: 455, endPoint x: 1061, endPoint y: 463, distance: 384.9
click at [1061, 463] on main "[DATE] [DATE] － [DATE] Export Edit Refresh Settings Columns Campaigns Ad Sets A…" at bounding box center [851, 334] width 1151 height 516
click at [1305, 90] on icon "button" at bounding box center [1316, 90] width 22 height 22
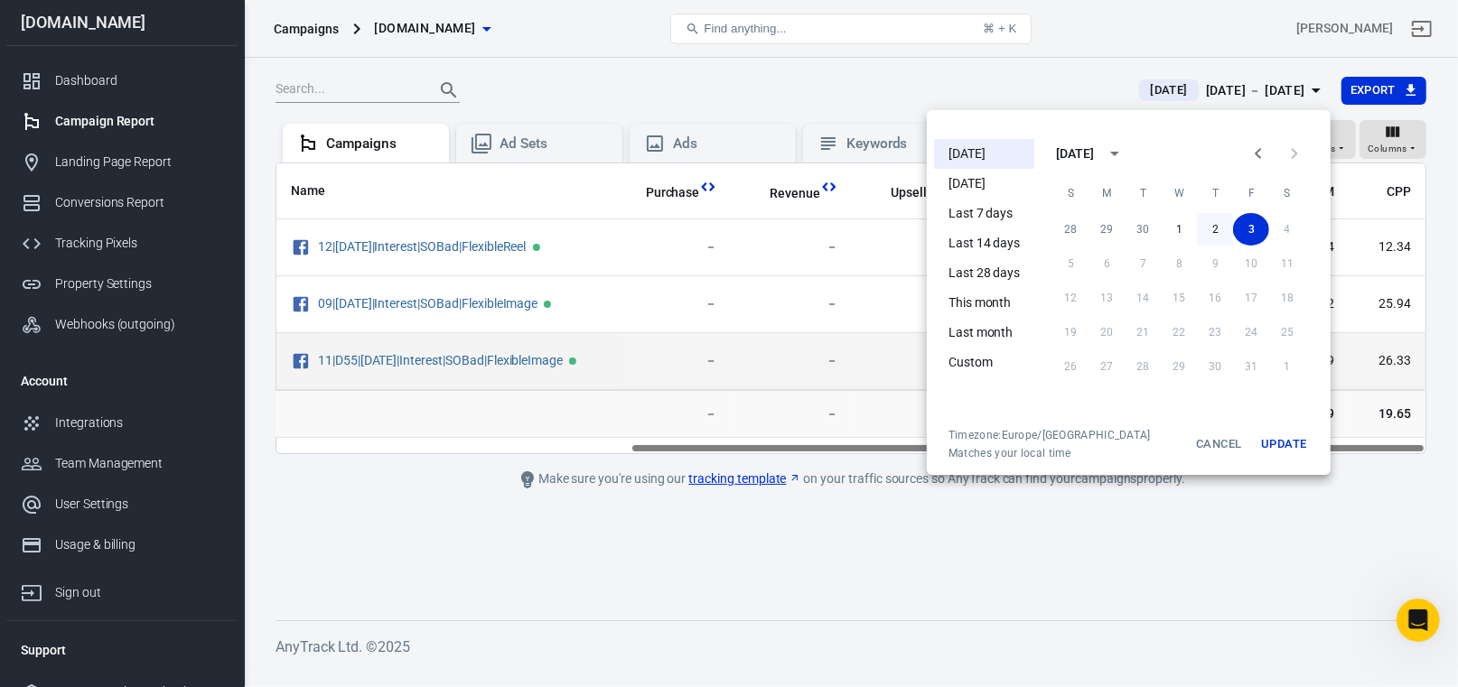
click at [1209, 229] on button "2" at bounding box center [1215, 229] width 36 height 33
drag, startPoint x: 1284, startPoint y: 442, endPoint x: 1269, endPoint y: 432, distance: 17.5
click at [1283, 442] on button "Update" at bounding box center [1284, 444] width 58 height 33
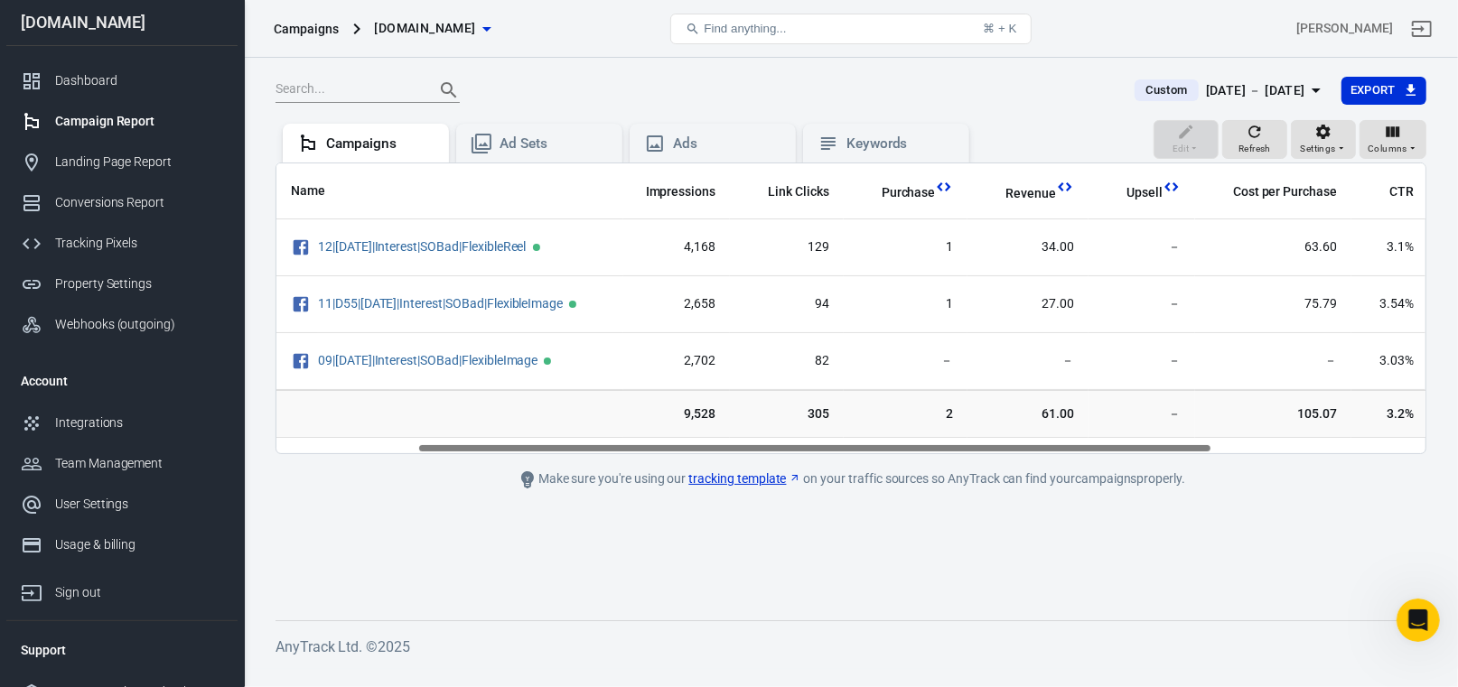
scroll to position [0, 279]
drag, startPoint x: 604, startPoint y: 457, endPoint x: 798, endPoint y: 463, distance: 193.4
click at [798, 463] on main "Custom [DATE] － [DATE] Export Edit Refresh Settings Columns Campaigns Ad Sets A…" at bounding box center [851, 334] width 1151 height 516
click at [118, 209] on div "Conversions Report" at bounding box center [139, 202] width 168 height 19
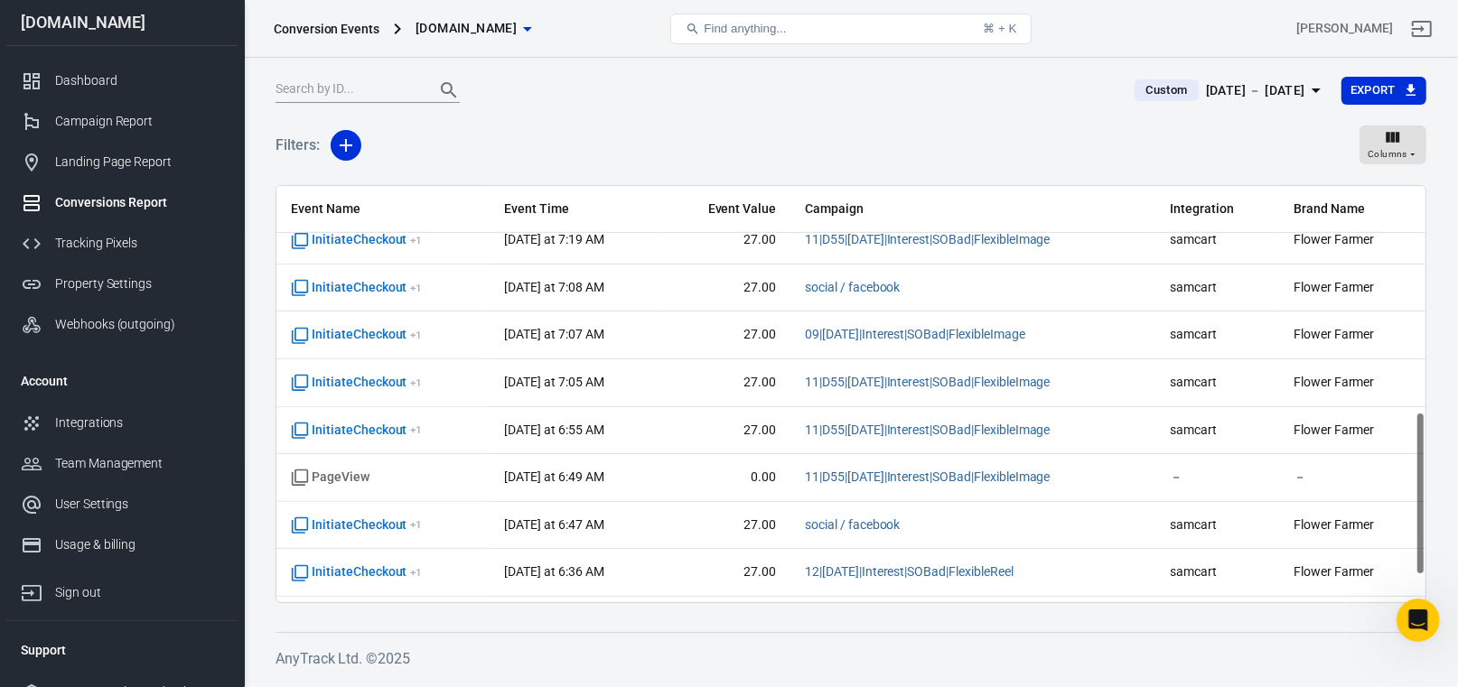
scroll to position [639, 0]
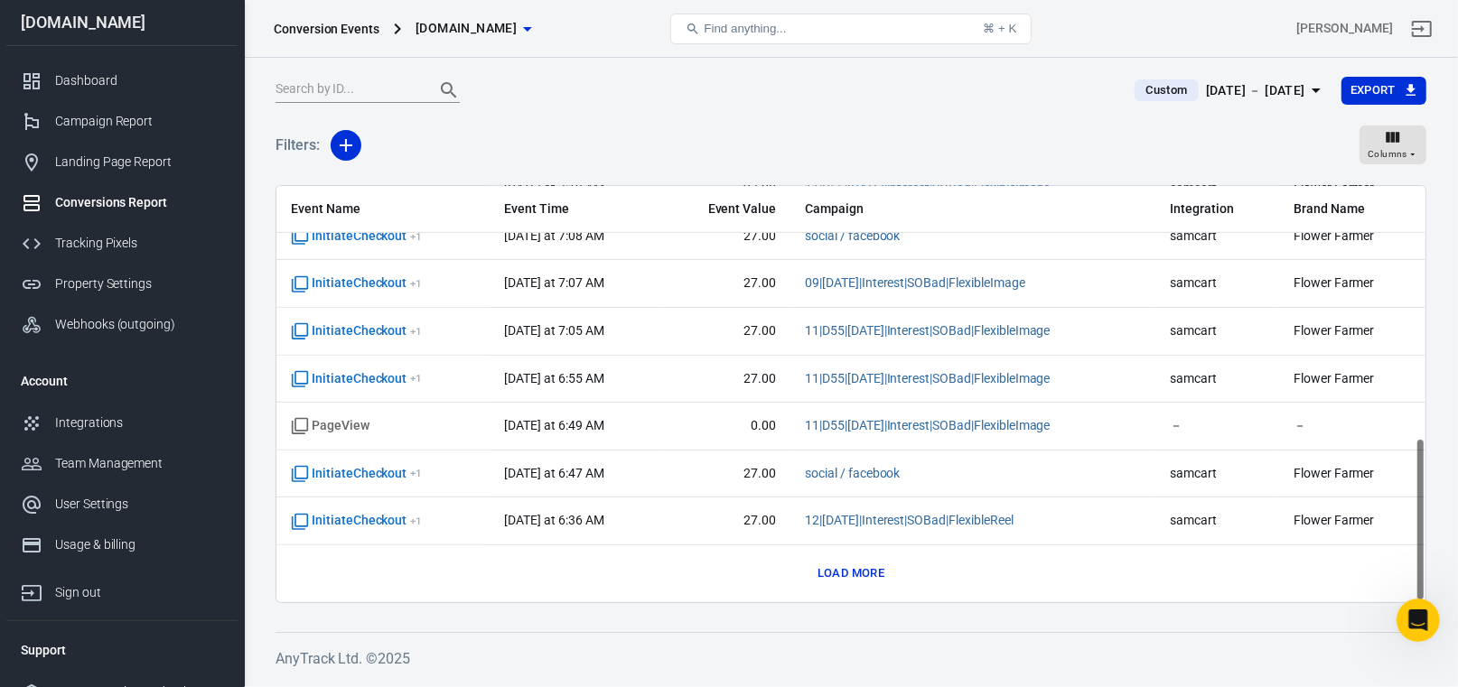
click at [840, 570] on button "Load more" at bounding box center [851, 574] width 76 height 28
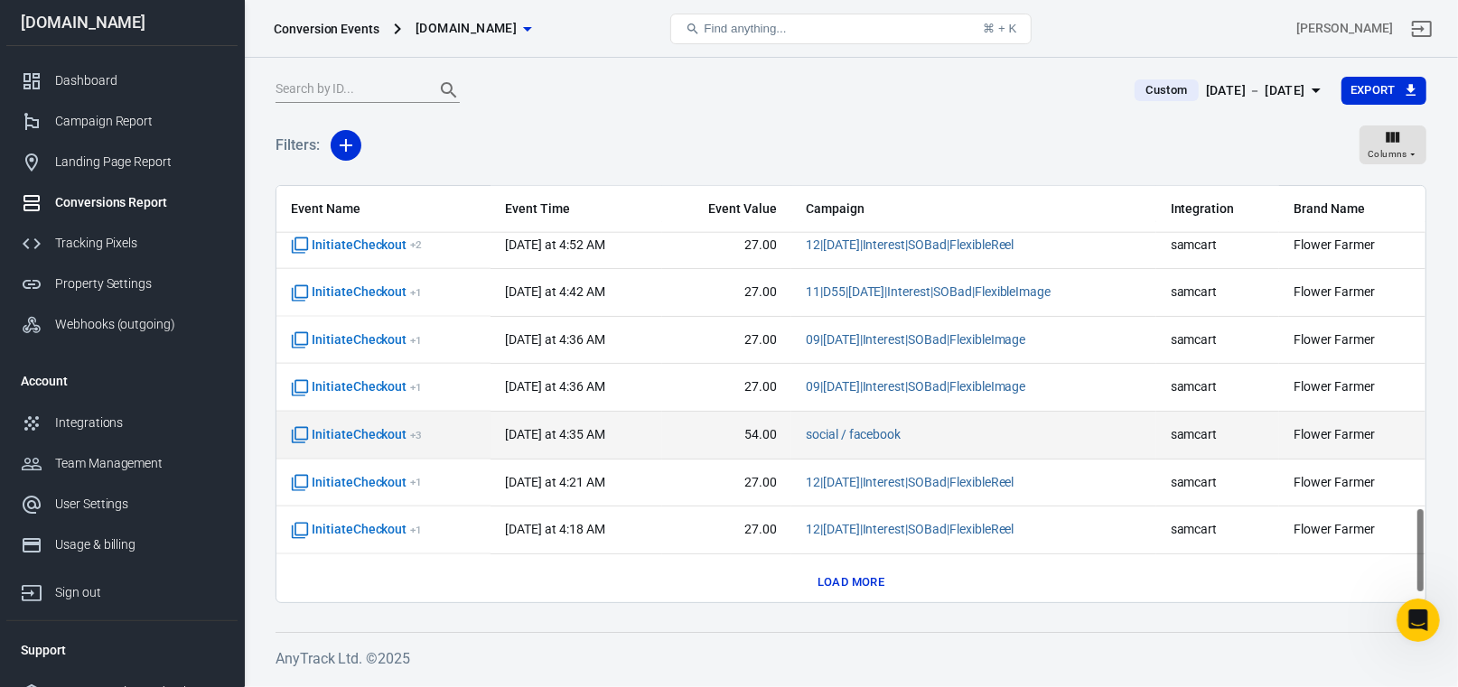
scroll to position [1586, 0]
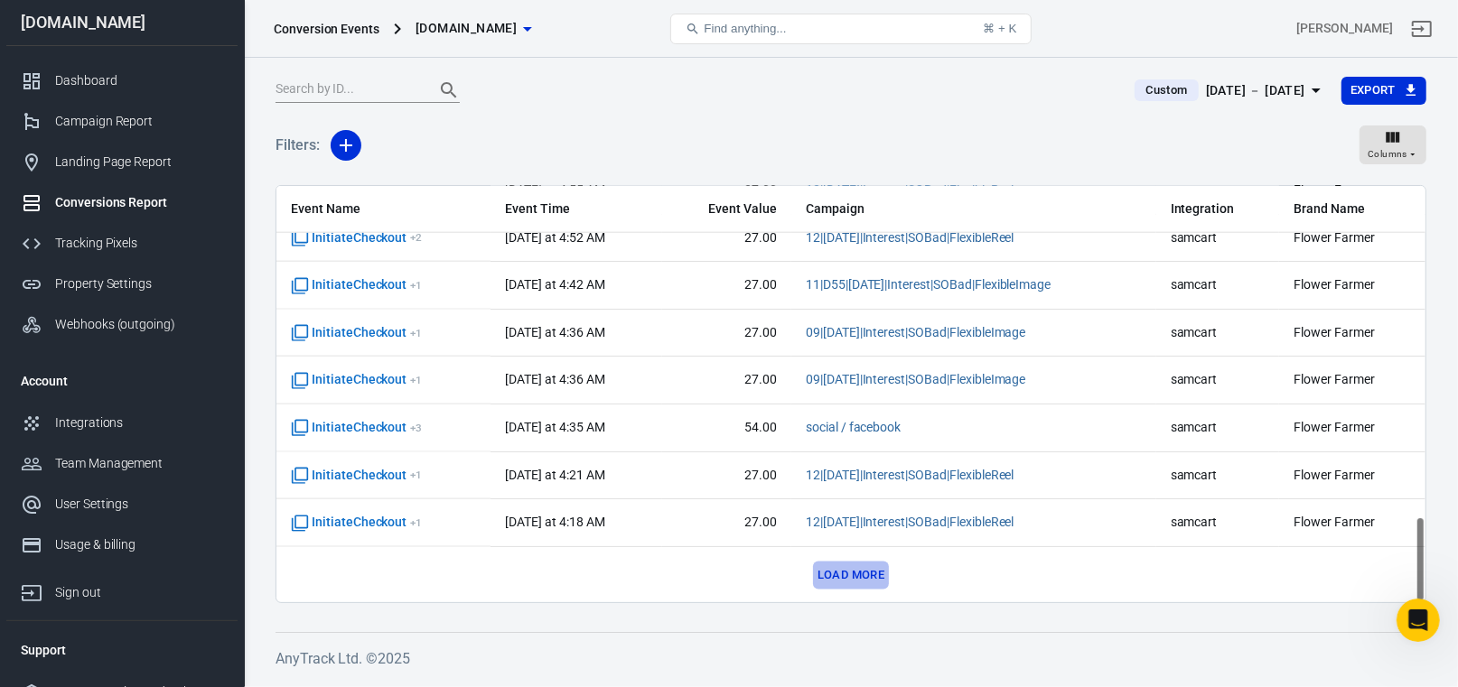
click at [825, 574] on button "Load more" at bounding box center [851, 576] width 76 height 28
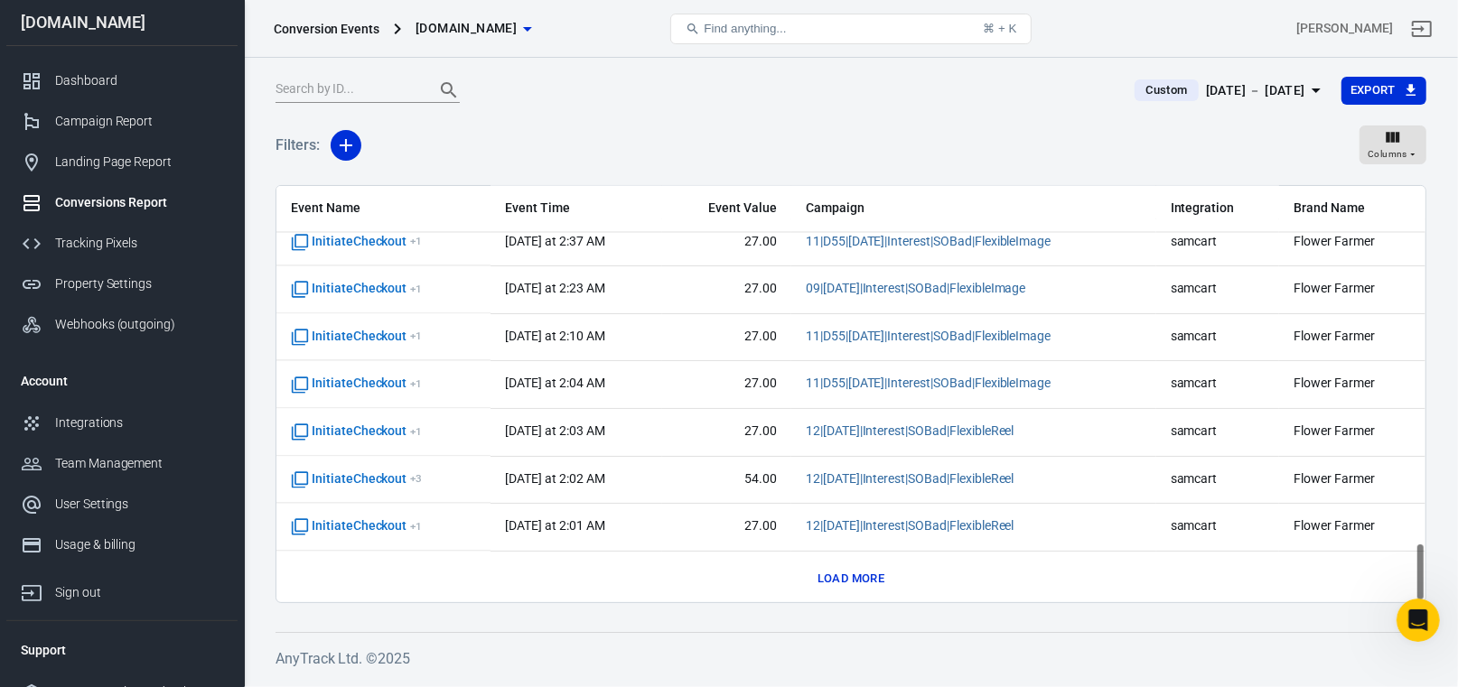
scroll to position [2533, 0]
click at [854, 576] on button "Load more" at bounding box center [851, 580] width 76 height 28
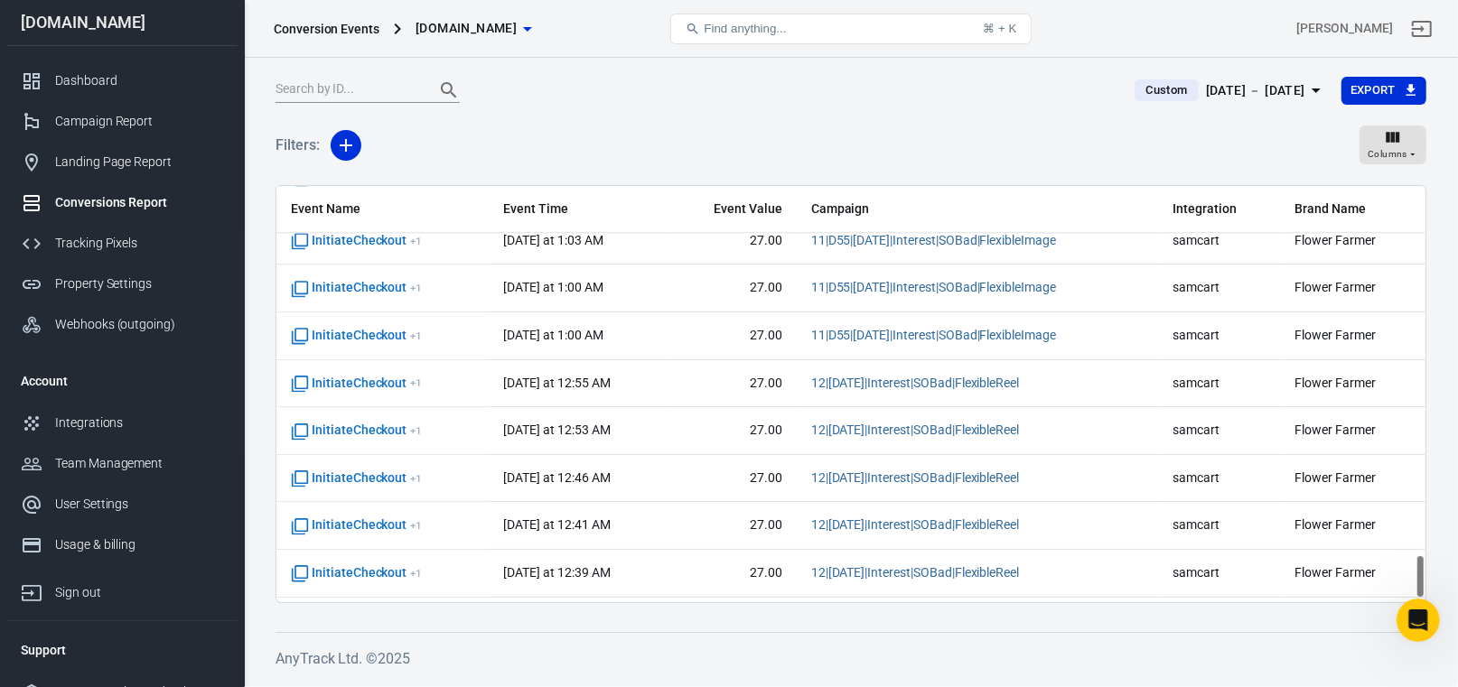
scroll to position [3480, 0]
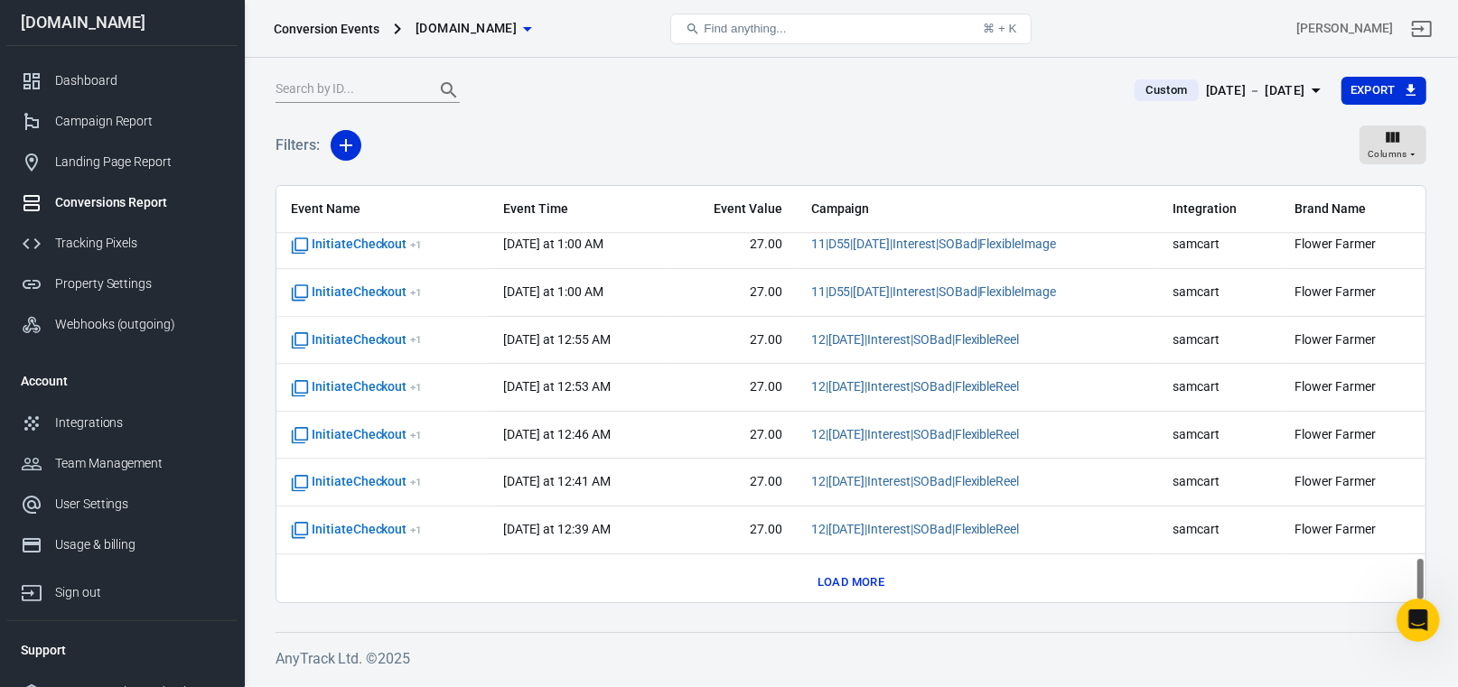
click at [836, 574] on button "Load more" at bounding box center [851, 583] width 76 height 28
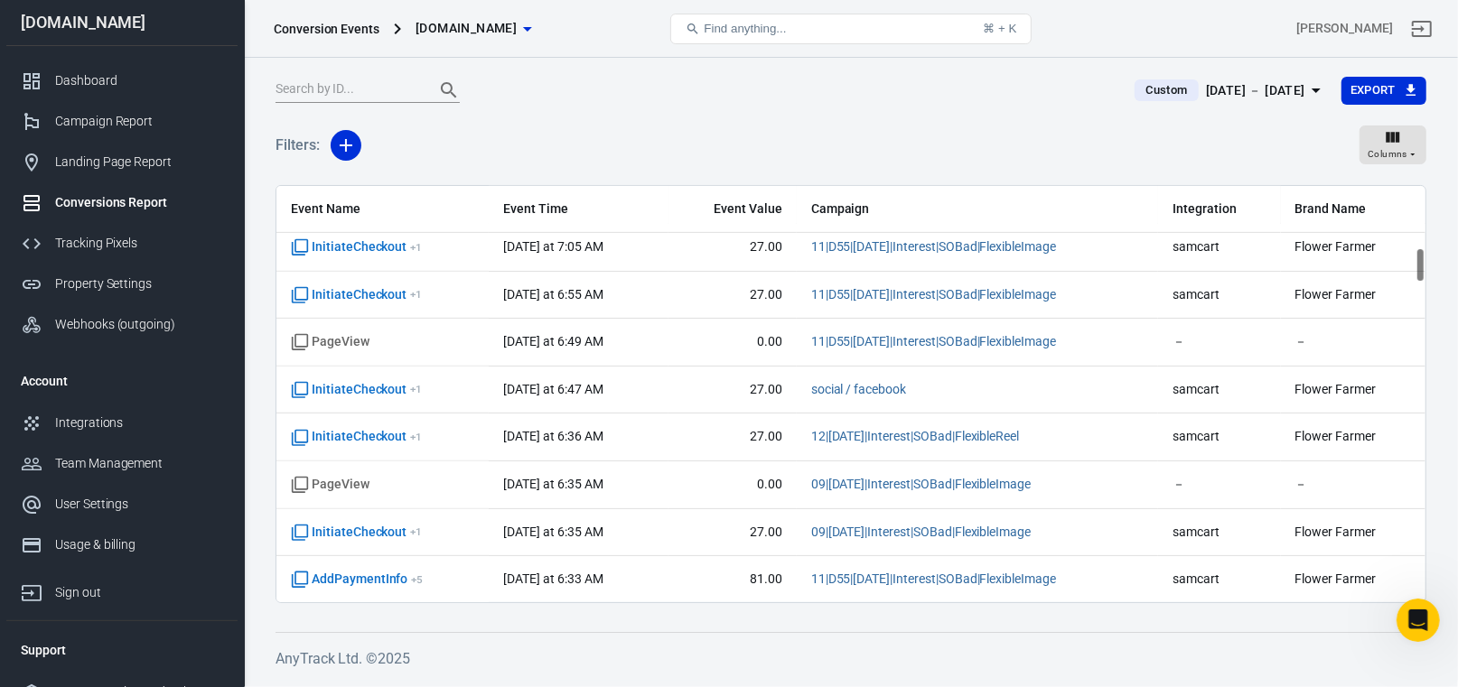
scroll to position [812, 0]
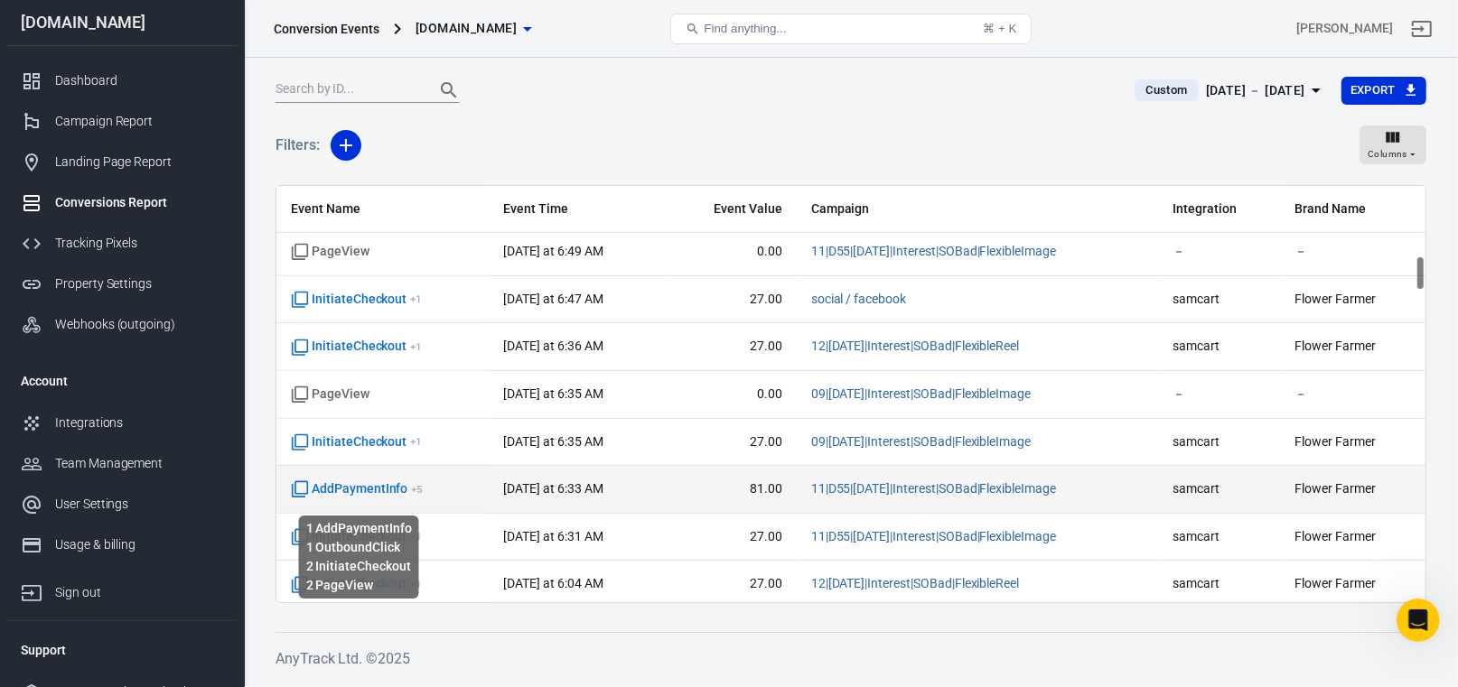
click at [348, 490] on span "AddPaymentInfo + 5" at bounding box center [357, 490] width 132 height 18
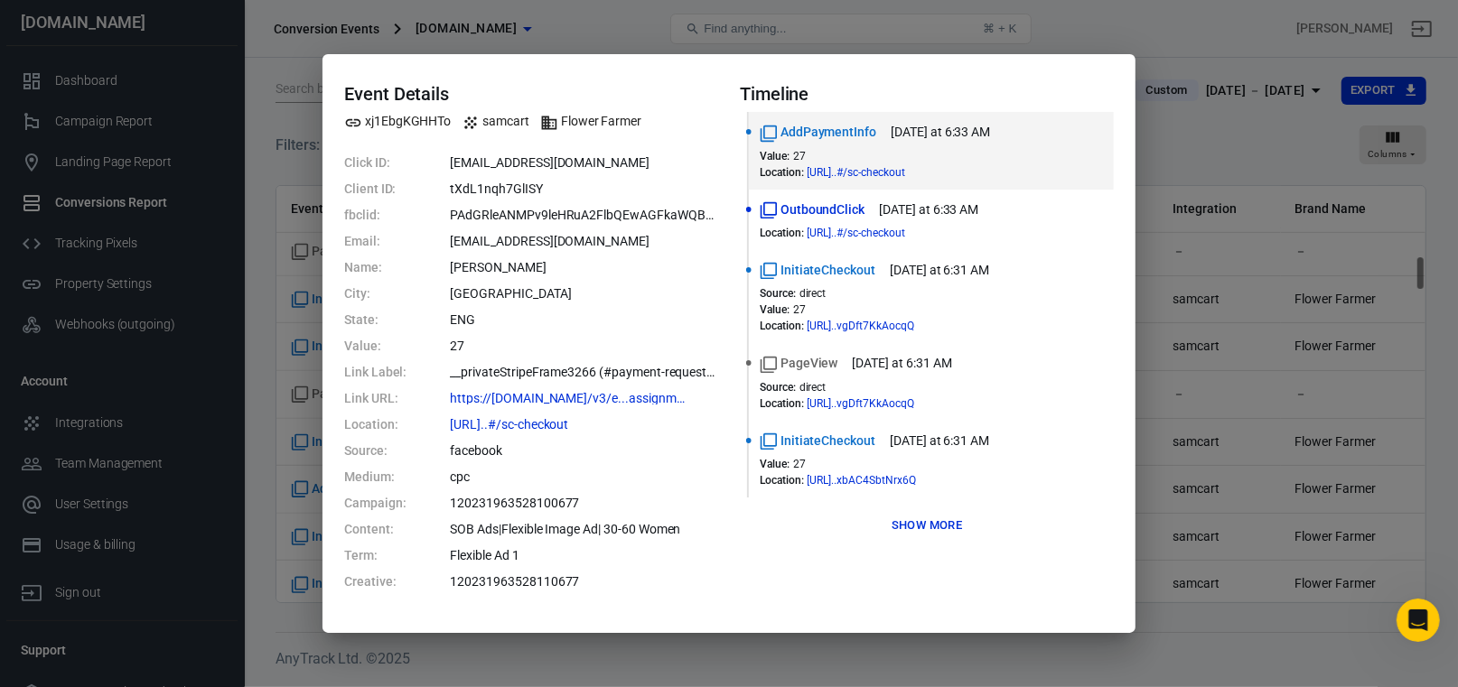
click at [1239, 164] on div "Event Details xj1EbgKGHHTo samcart Flower Farmer Click ID: [EMAIL_ADDRESS][DOMA…" at bounding box center [729, 343] width 1458 height 687
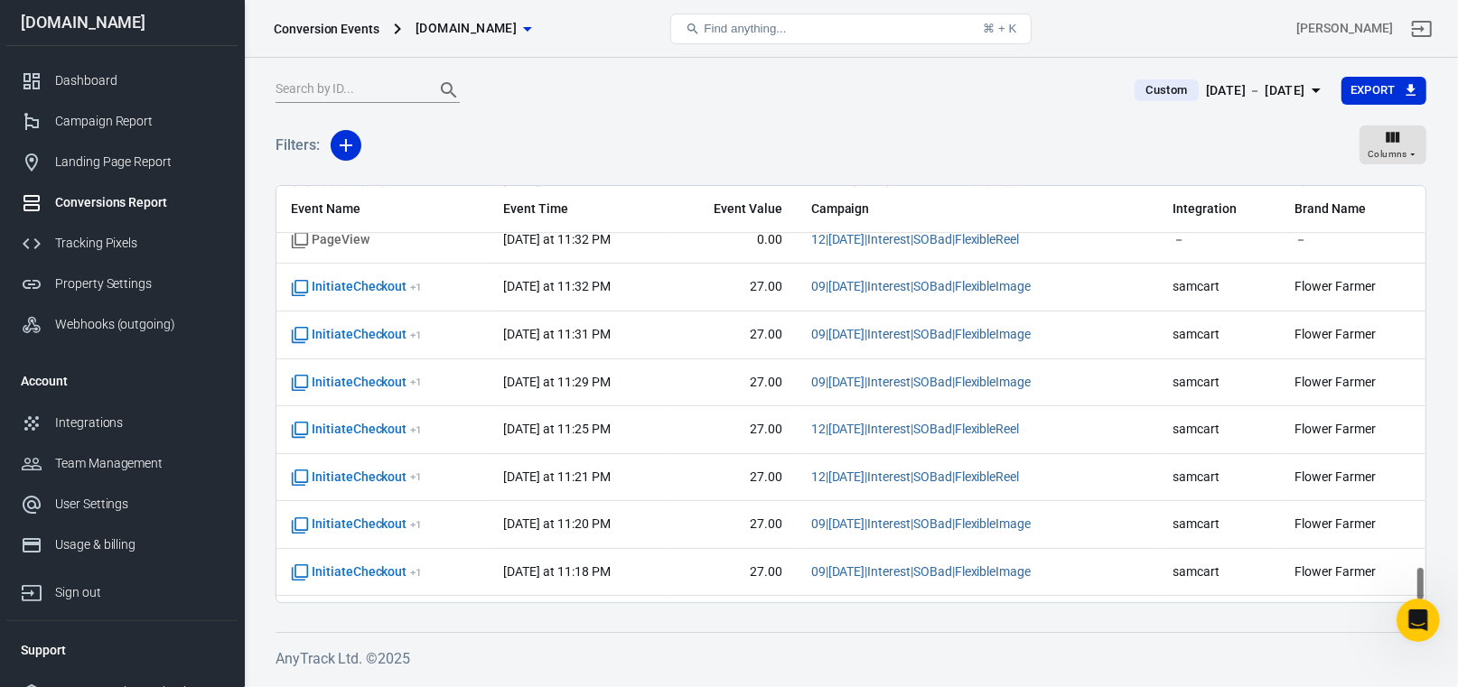
scroll to position [4427, 0]
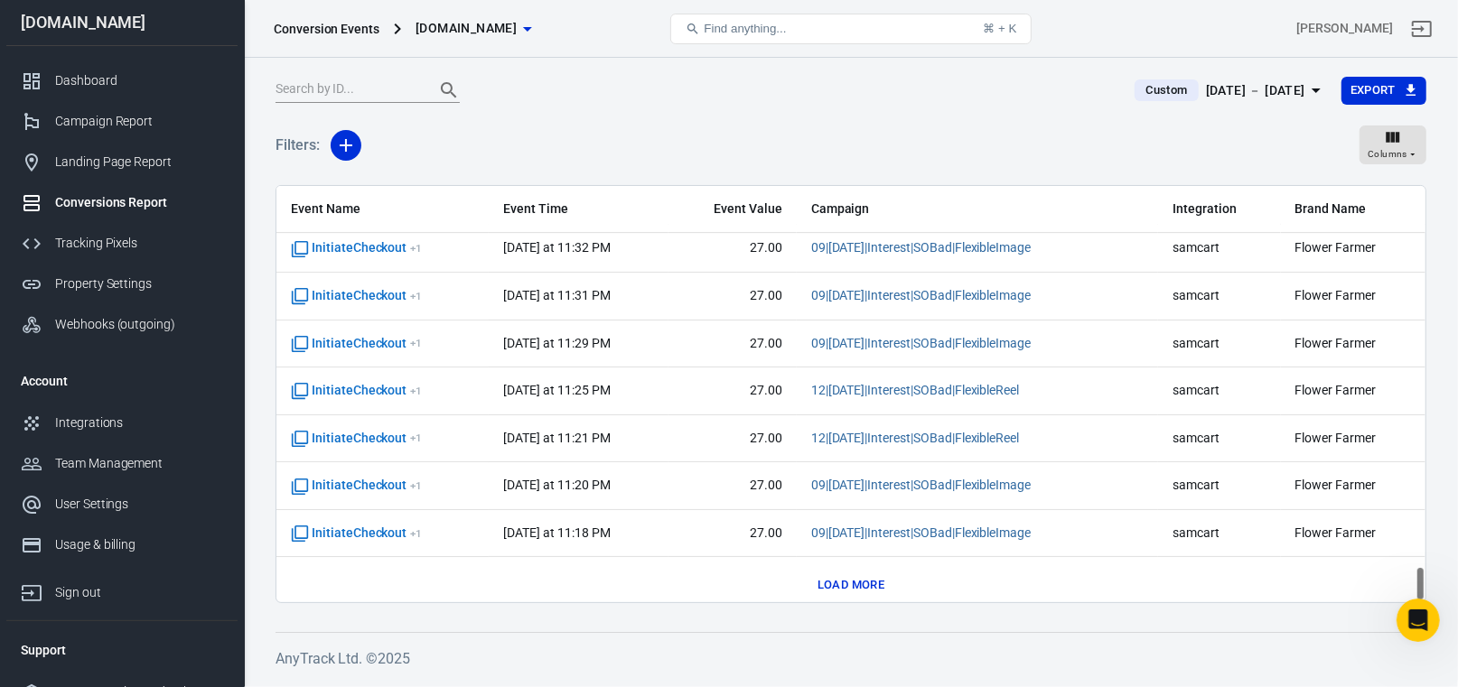
click at [875, 575] on button "Load more" at bounding box center [851, 586] width 76 height 28
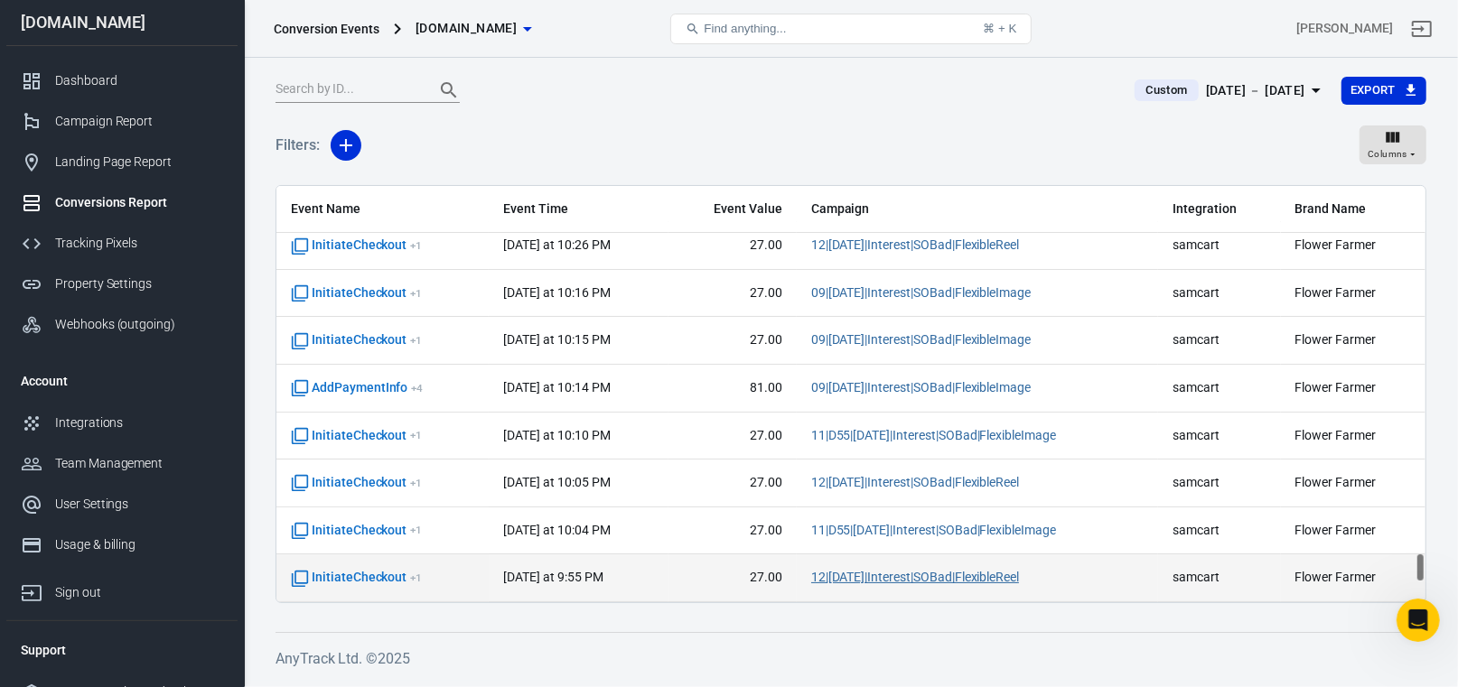
scroll to position [5149, 0]
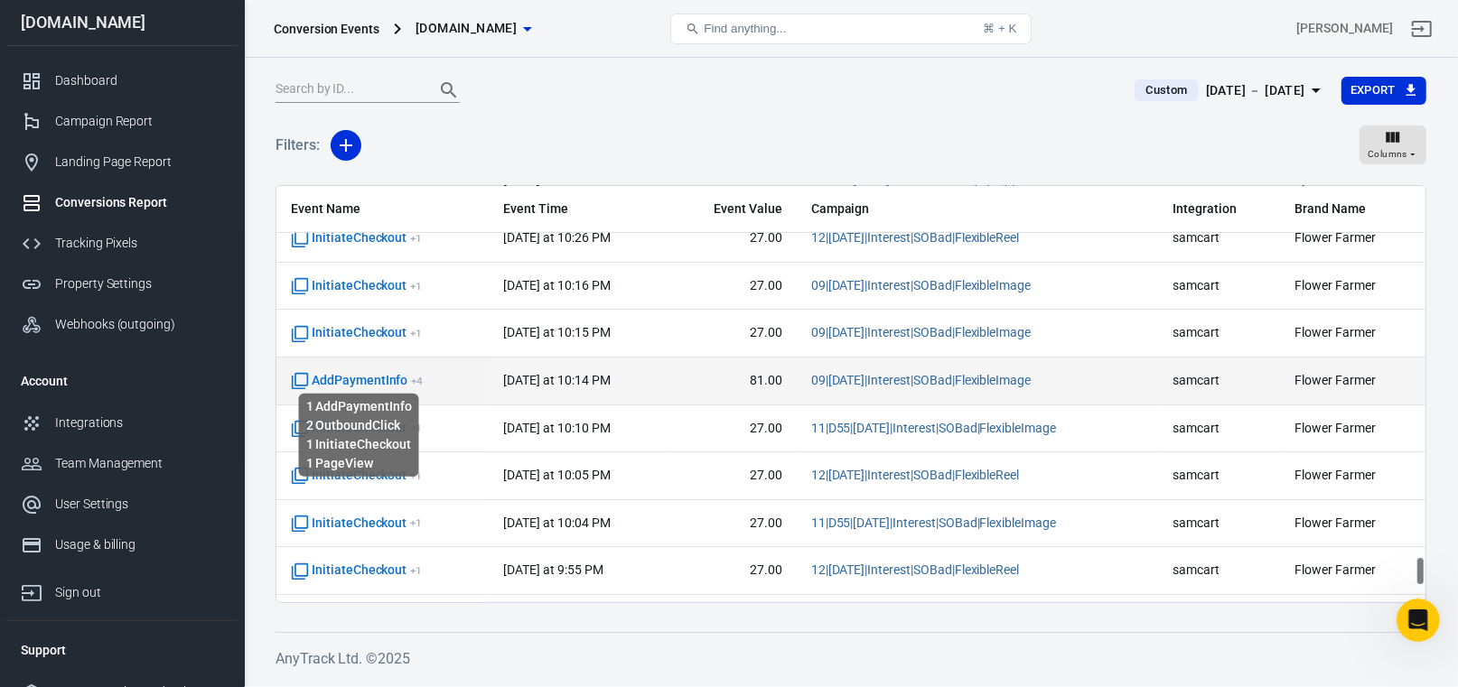
click at [358, 372] on span "AddPaymentInfo + 4" at bounding box center [357, 381] width 132 height 18
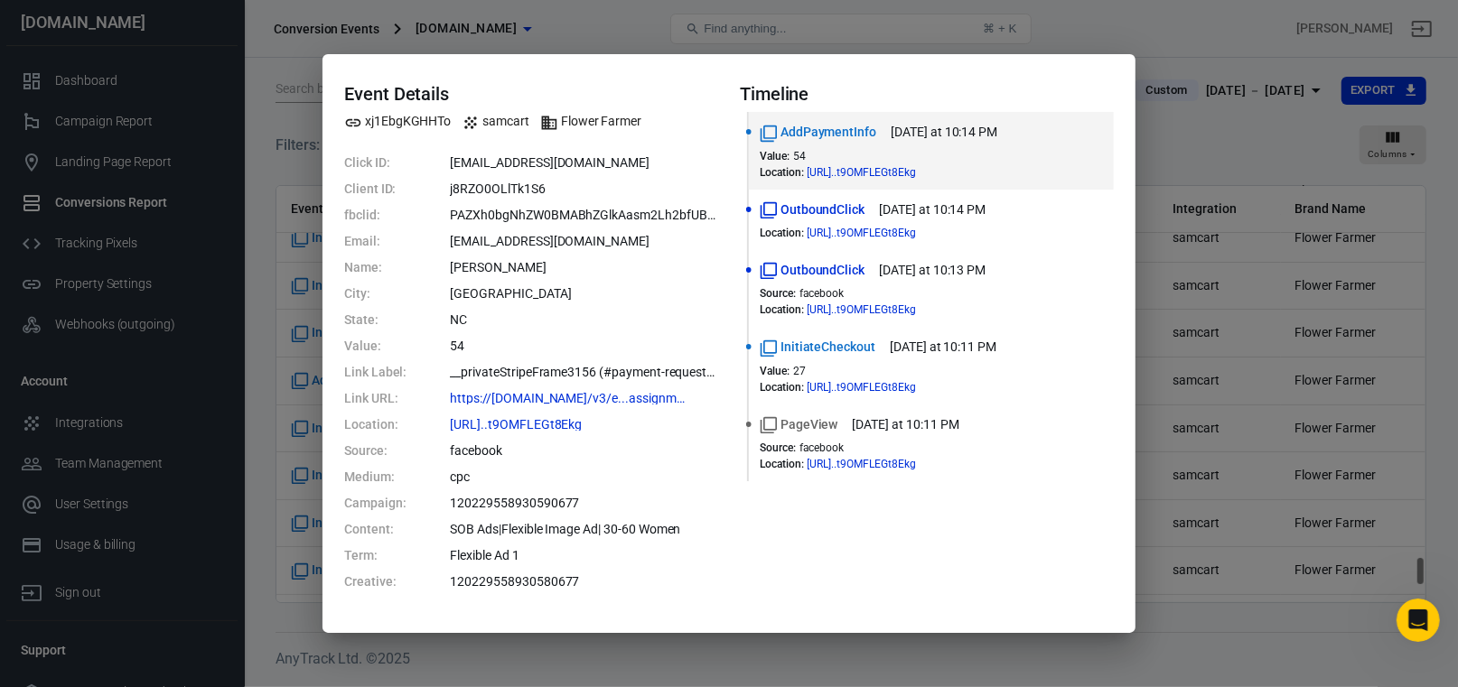
click at [85, 123] on div "Event Details xj1EbgKGHHTo samcart Flower Farmer Click ID: [EMAIL_ADDRESS][DOMA…" at bounding box center [729, 343] width 1458 height 687
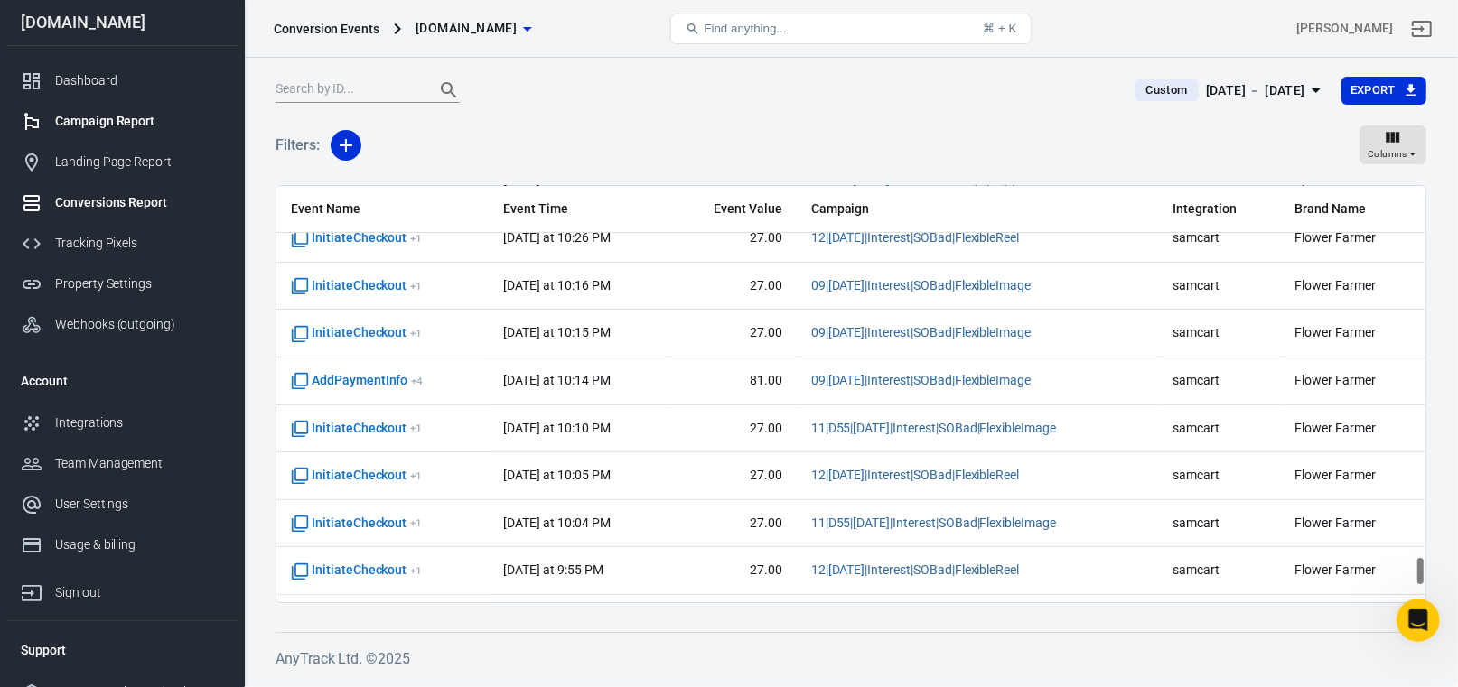
click at [109, 117] on div "Campaign Report" at bounding box center [139, 121] width 168 height 19
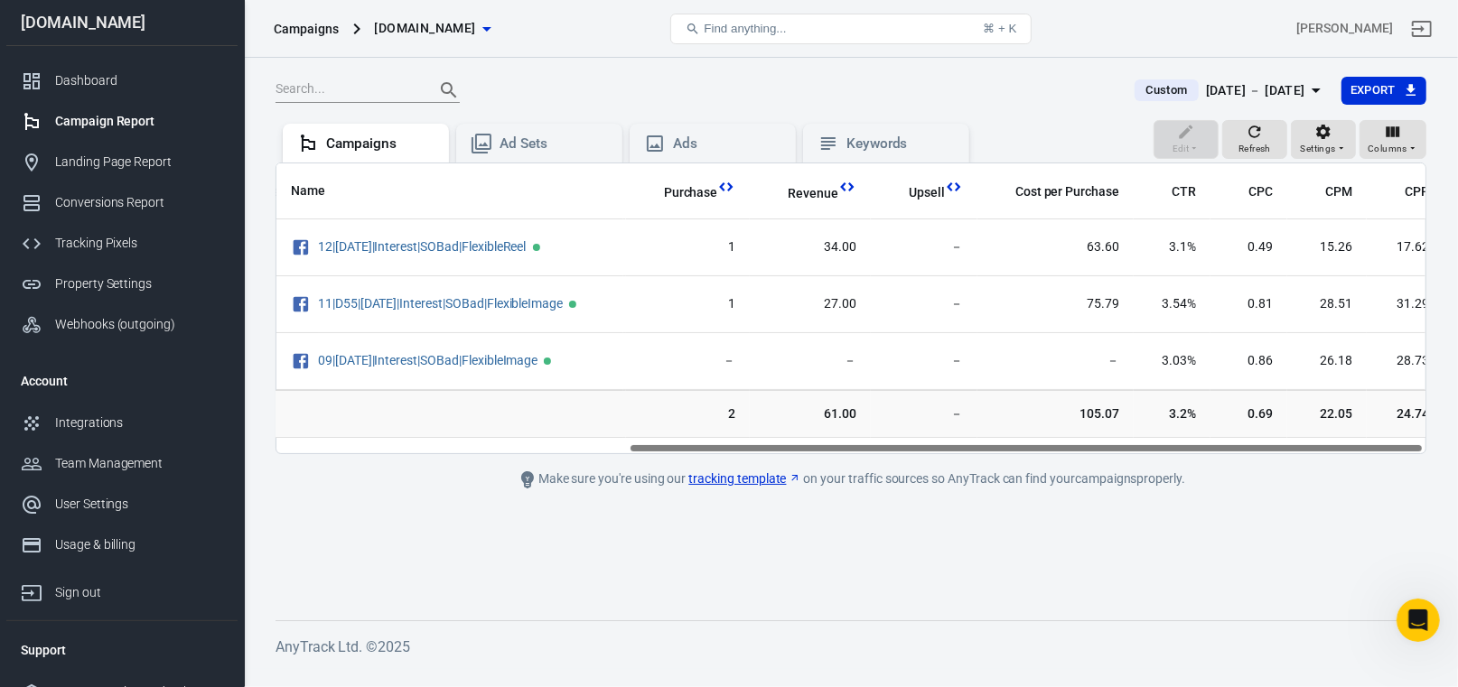
scroll to position [0, 513]
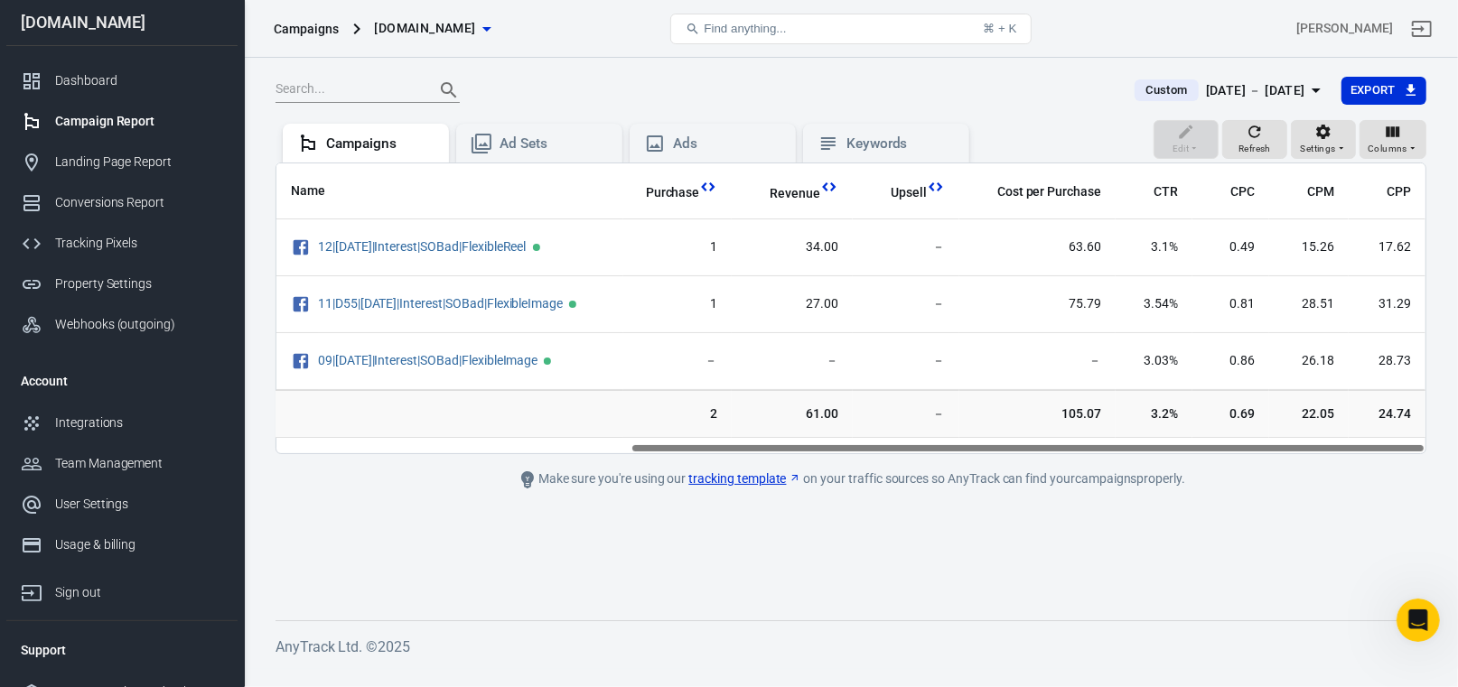
drag, startPoint x: 1022, startPoint y: 460, endPoint x: 1421, endPoint y: 483, distance: 400.0
click at [1421, 483] on main "Custom [DATE] － [DATE] Export Edit Refresh Settings Columns Campaigns Ad Sets A…" at bounding box center [851, 334] width 1151 height 516
